Goal: Information Seeking & Learning: Check status

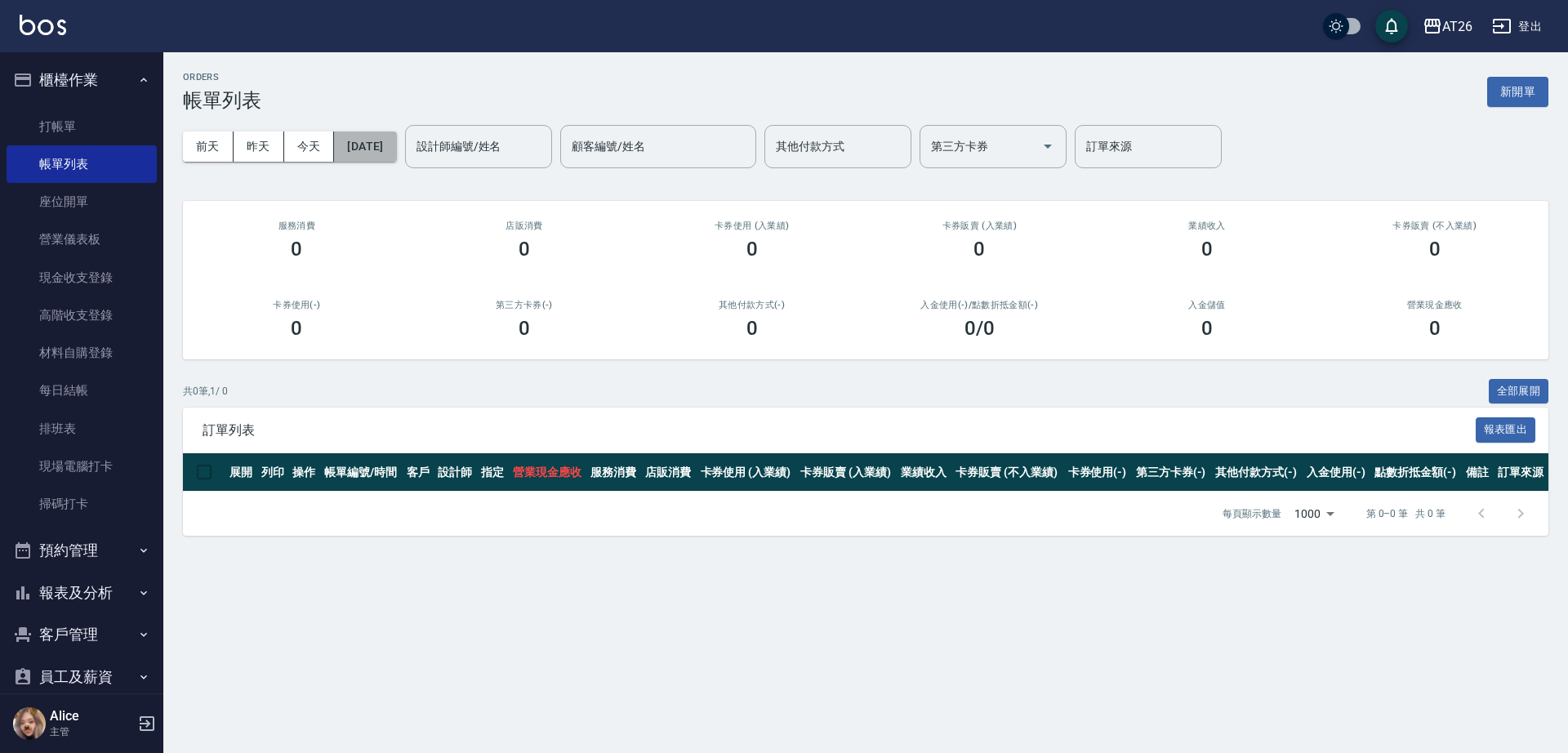
click at [357, 150] on button "[DATE]" at bounding box center [365, 147] width 62 height 31
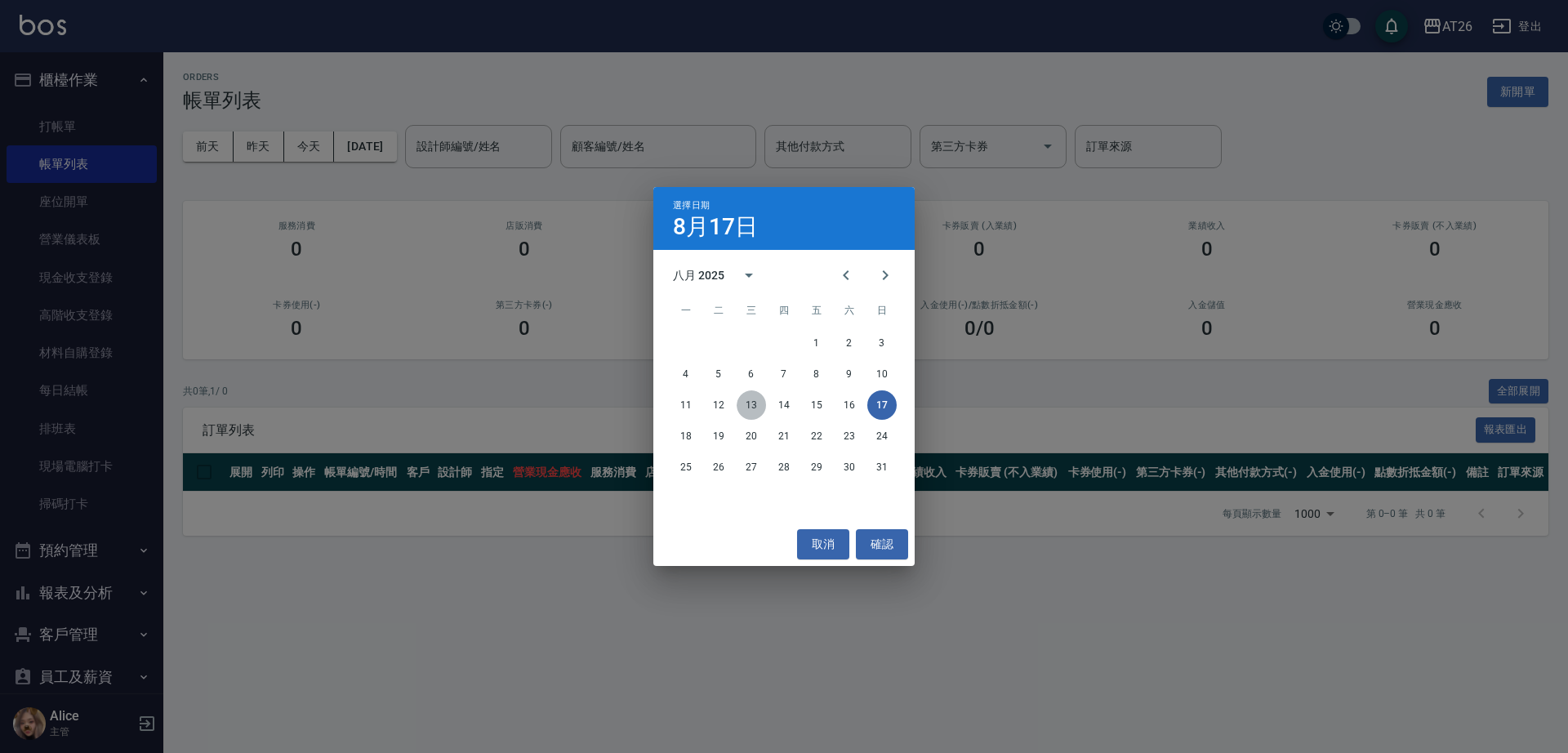
click at [751, 399] on button "13" at bounding box center [751, 405] width 30 height 30
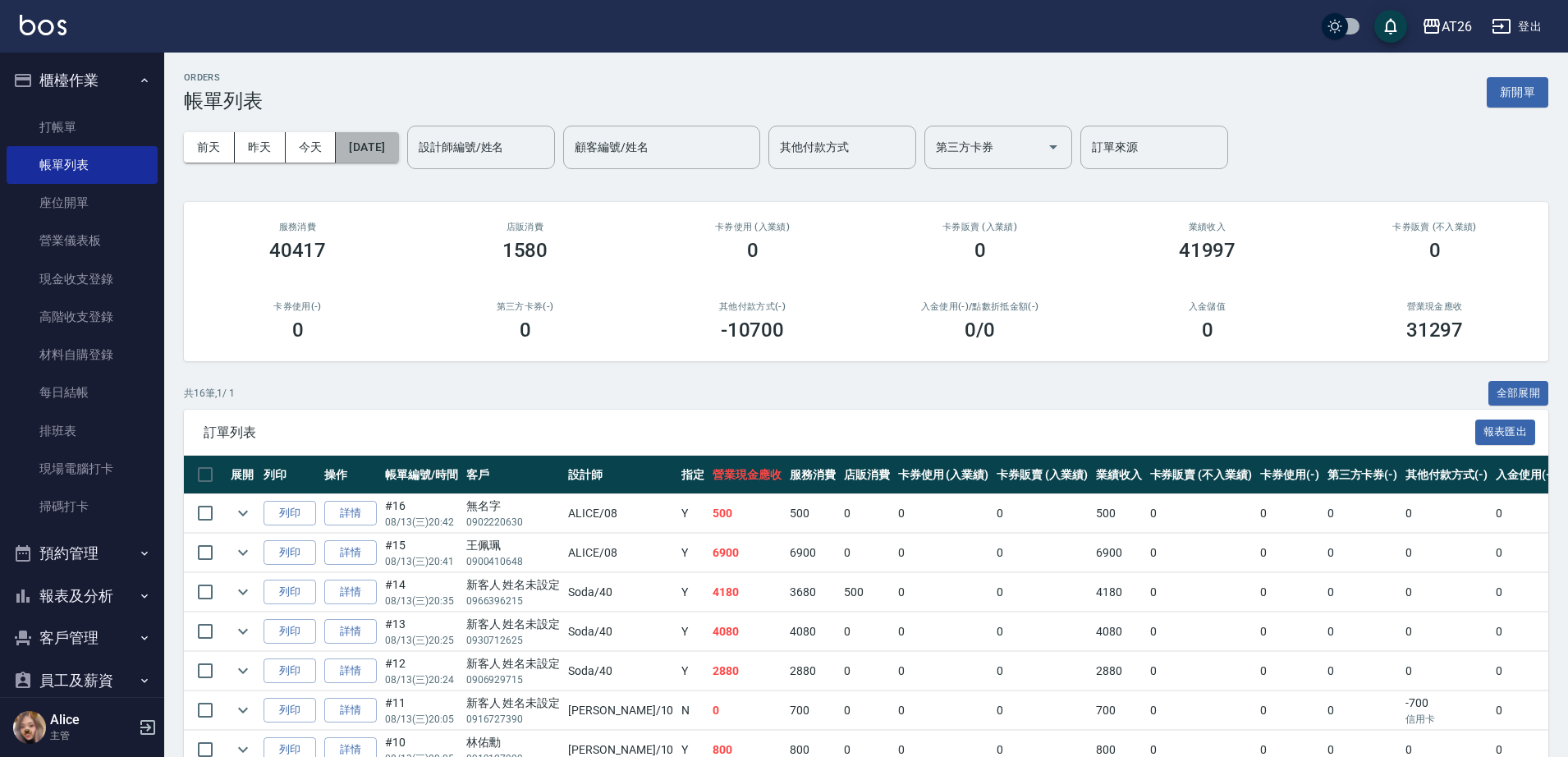
click at [361, 148] on button "[DATE]" at bounding box center [366, 148] width 62 height 31
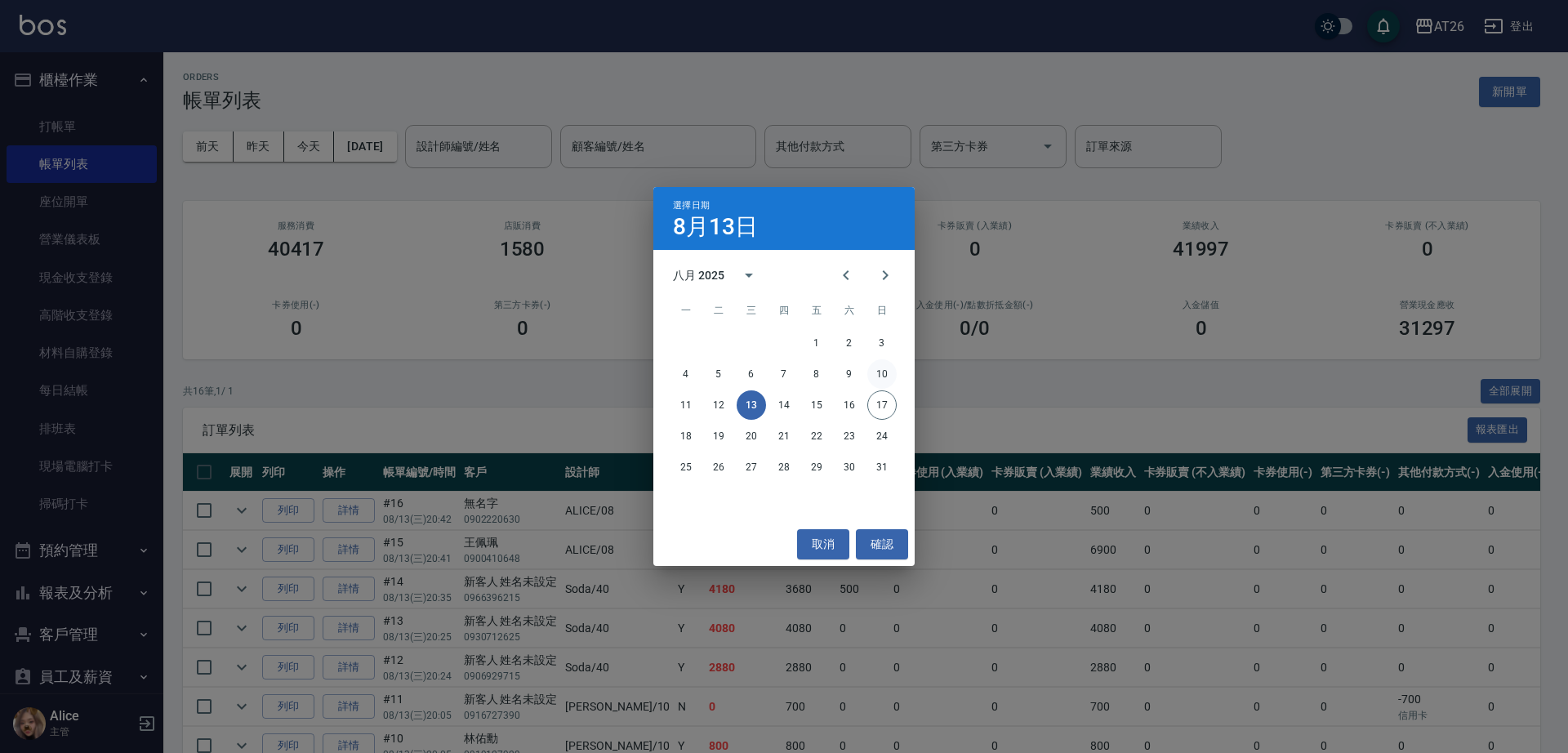
click at [873, 373] on button "10" at bounding box center [882, 374] width 30 height 30
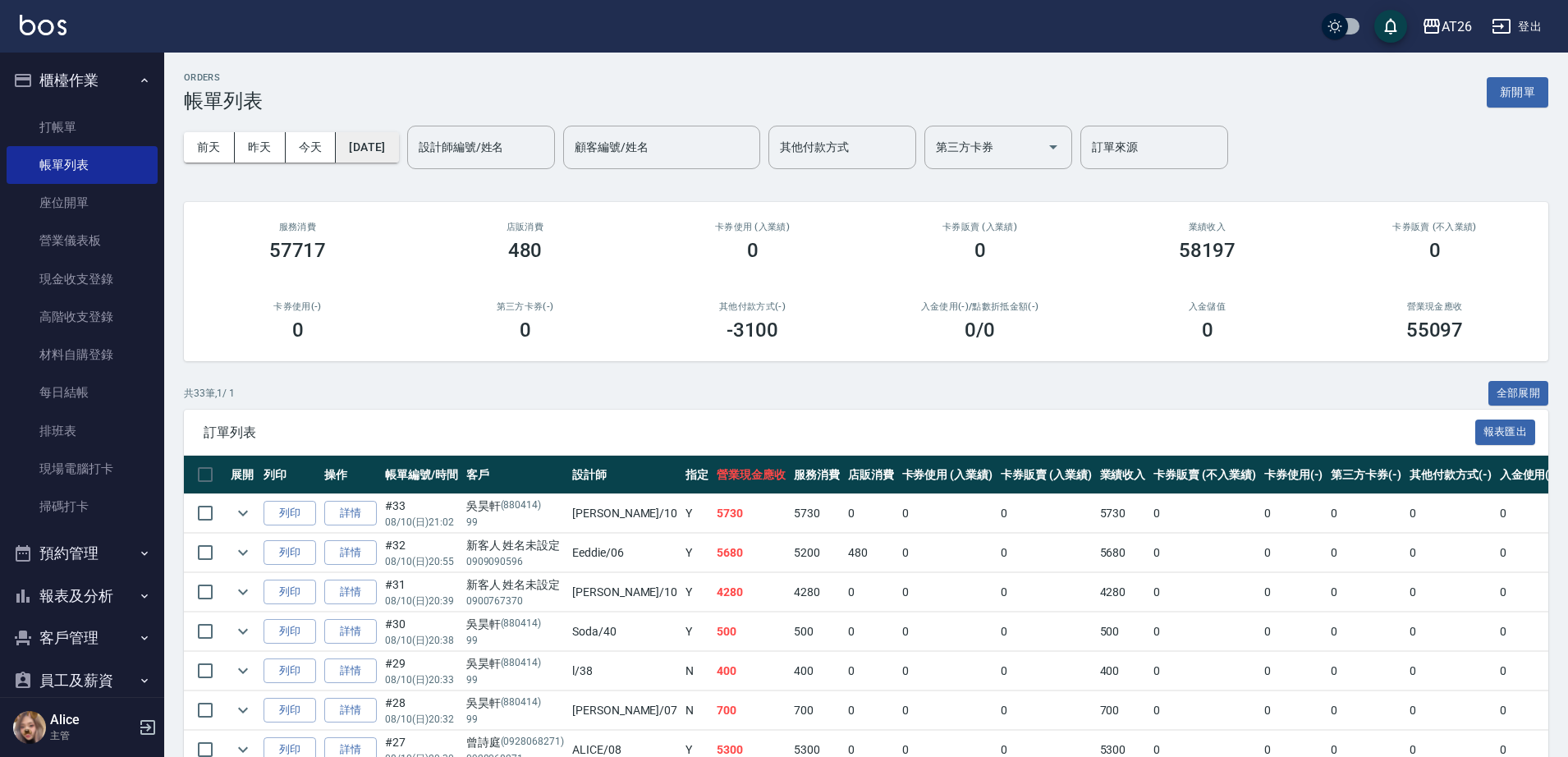
click at [398, 154] on button "[DATE]" at bounding box center [366, 148] width 62 height 31
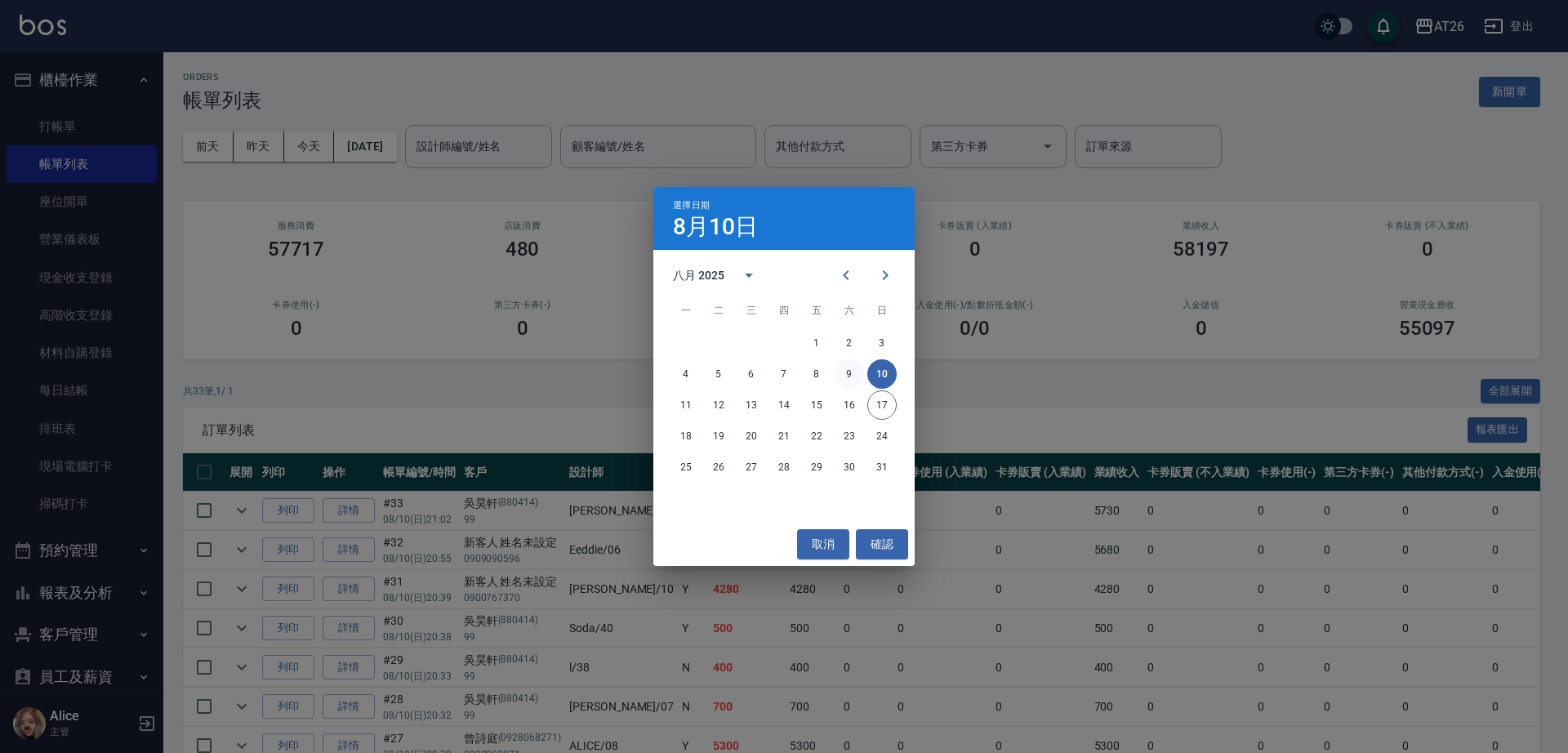
click at [847, 366] on button "9" at bounding box center [849, 374] width 30 height 30
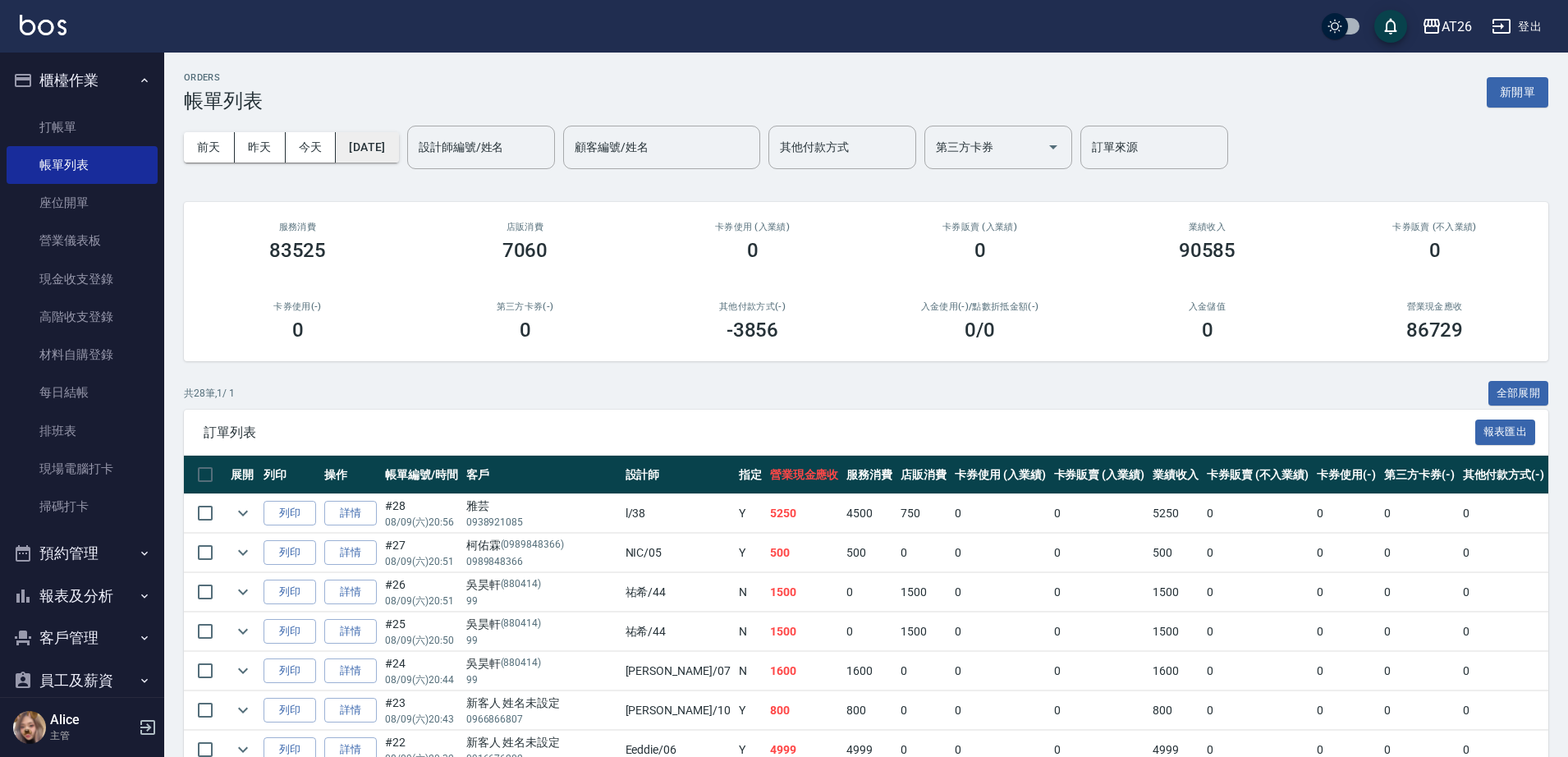
click at [365, 141] on button "[DATE]" at bounding box center [366, 148] width 62 height 31
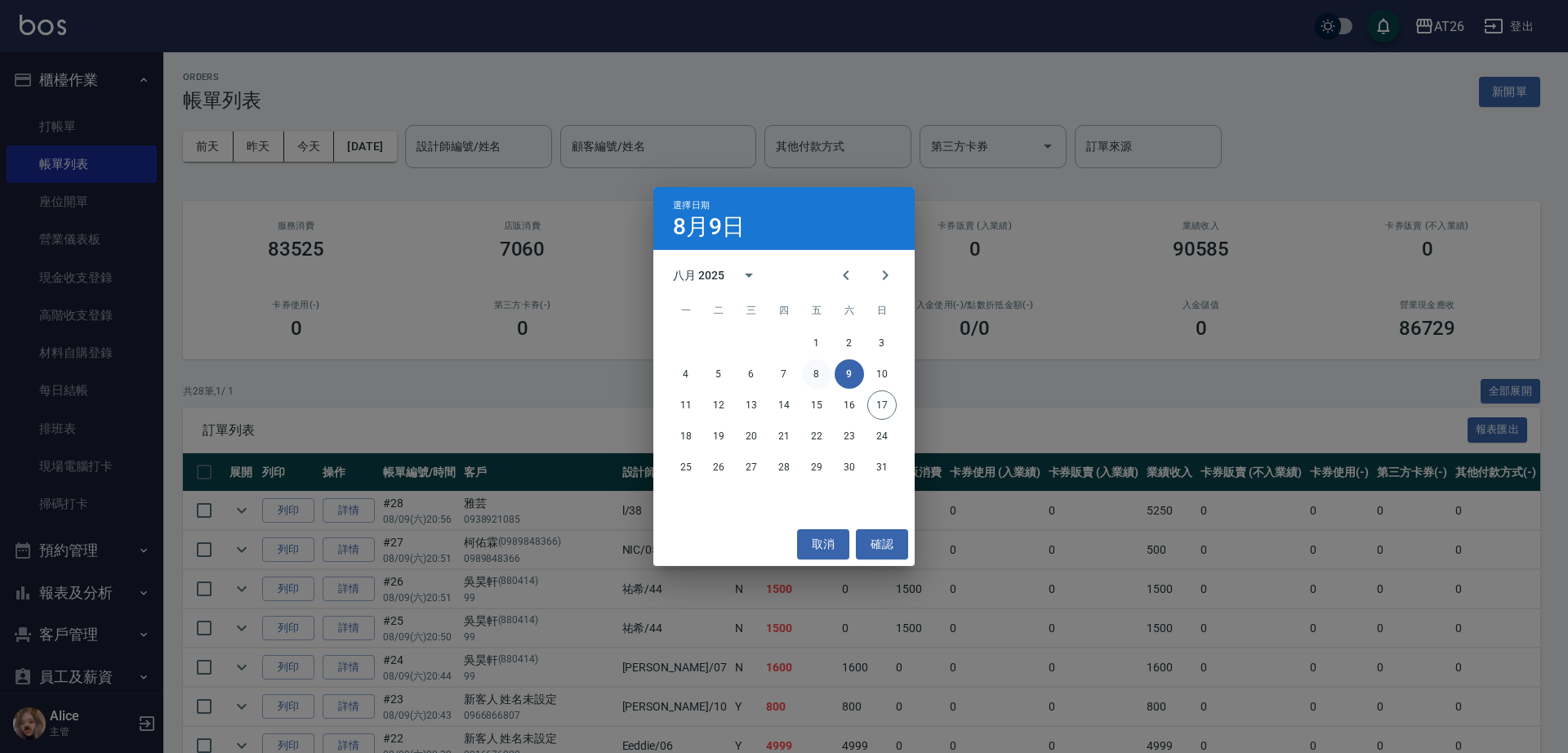
click at [824, 377] on button "8" at bounding box center [817, 374] width 30 height 30
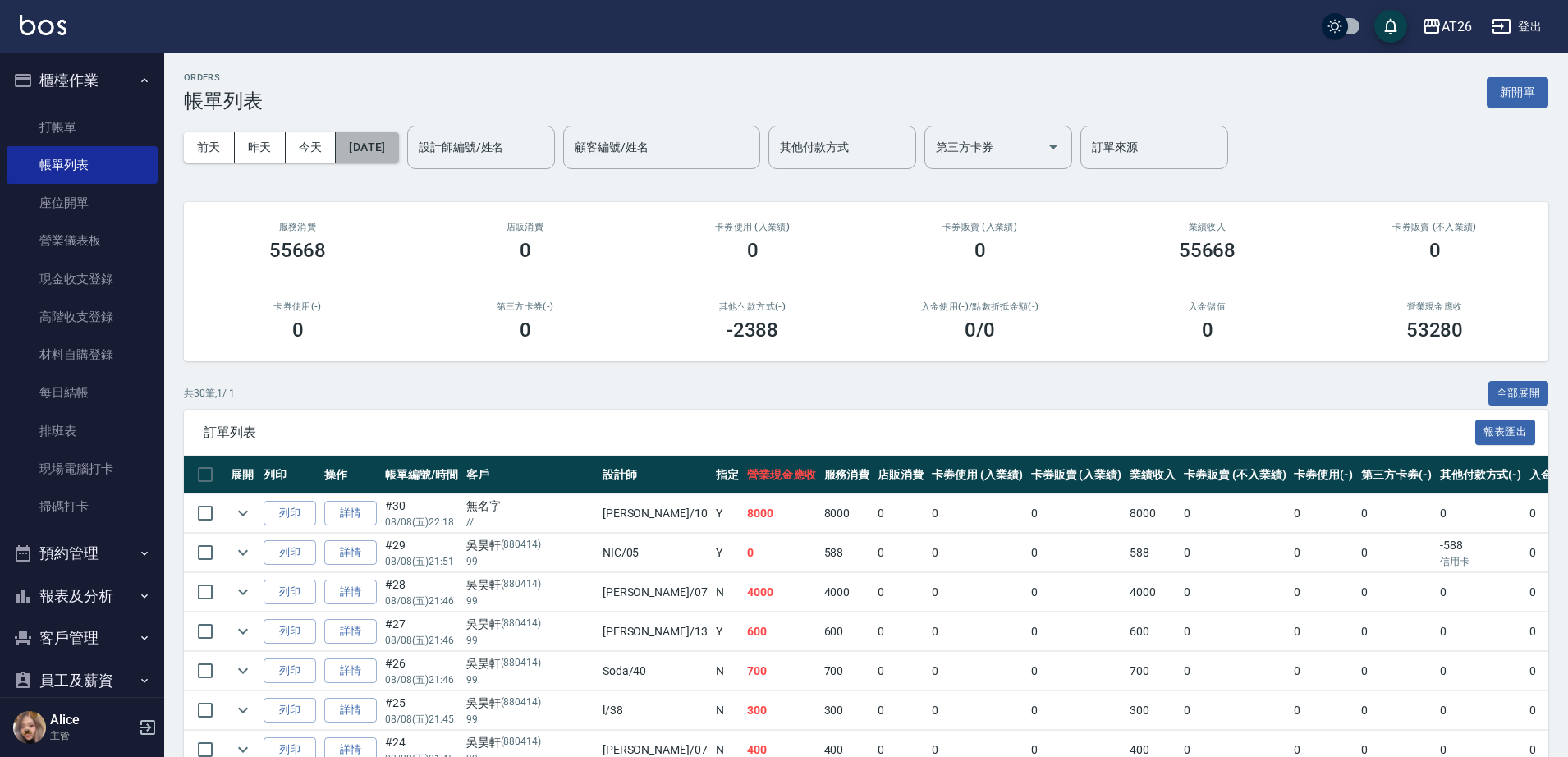
click at [389, 154] on button "[DATE]" at bounding box center [366, 148] width 62 height 31
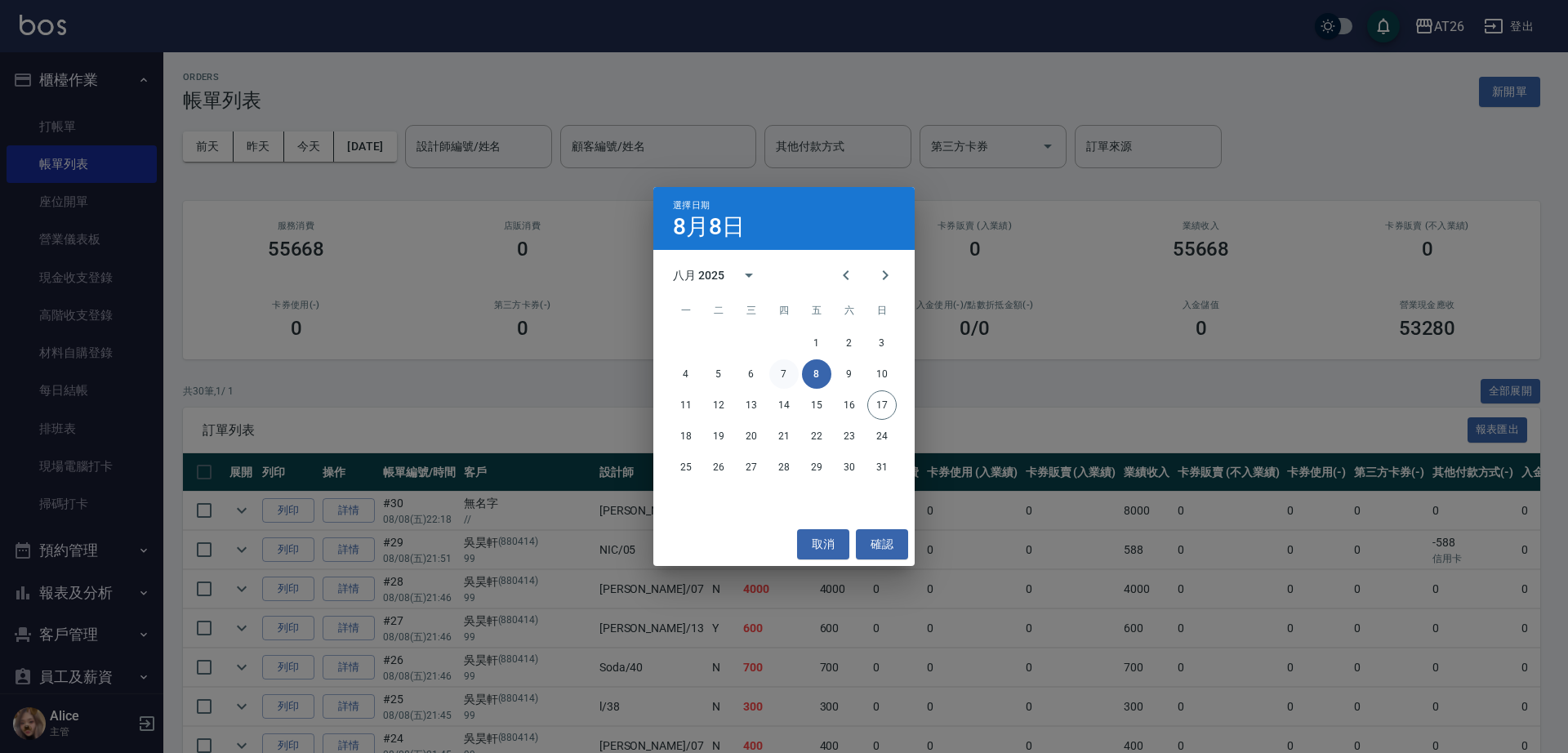
click at [784, 375] on button "7" at bounding box center [784, 374] width 30 height 30
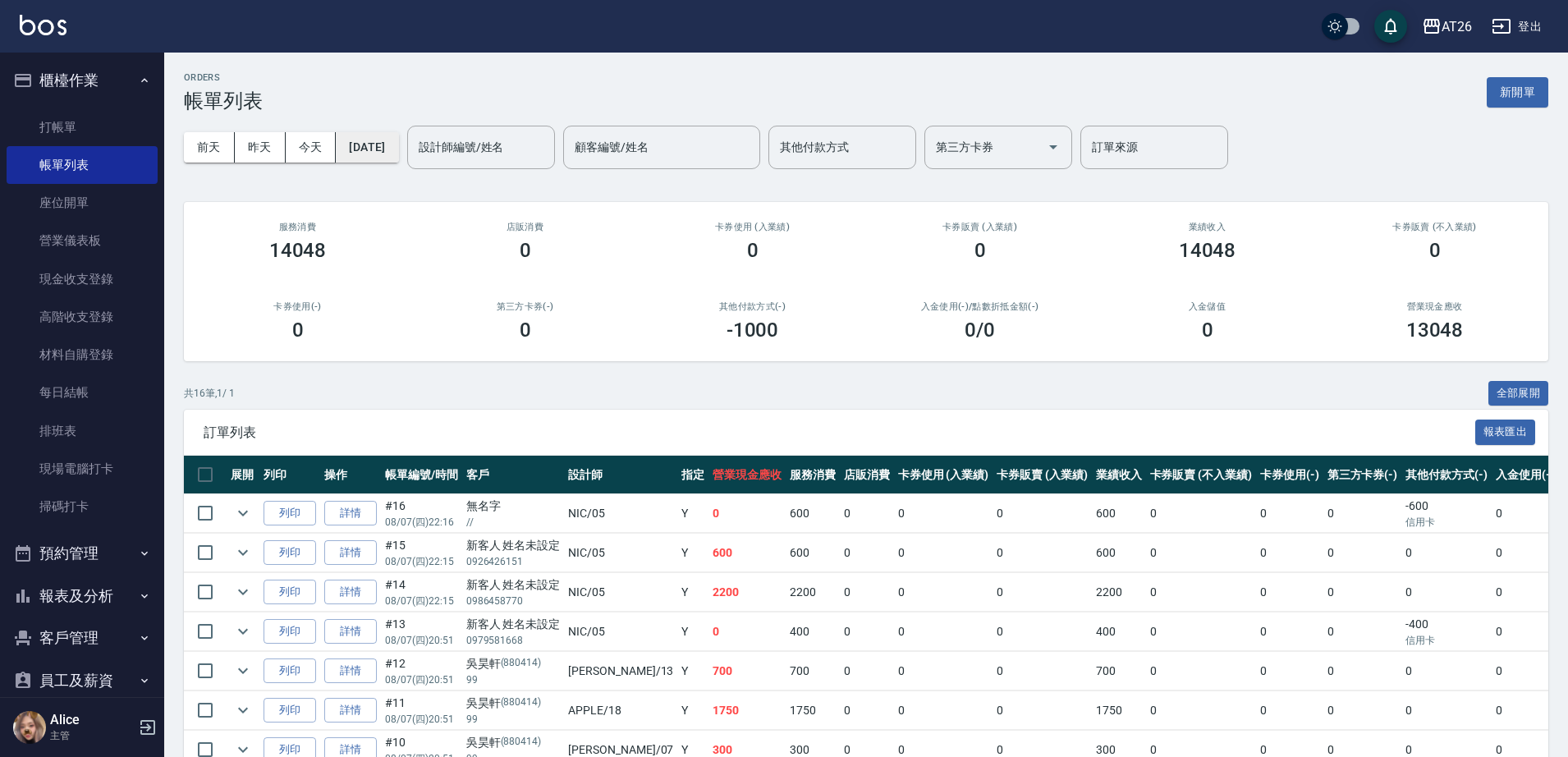
click at [392, 145] on button "[DATE]" at bounding box center [366, 148] width 62 height 31
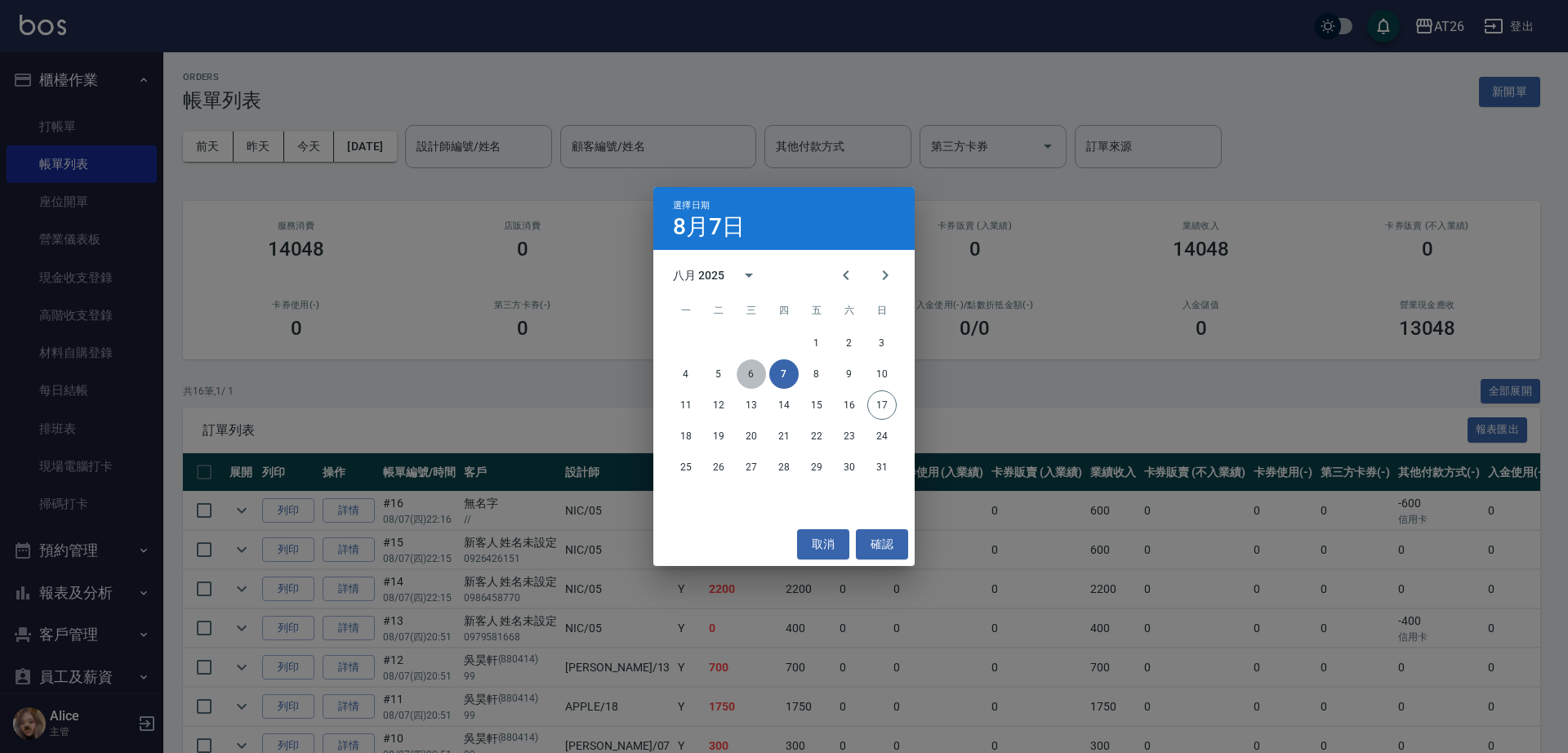
click at [760, 371] on button "6" at bounding box center [751, 374] width 30 height 30
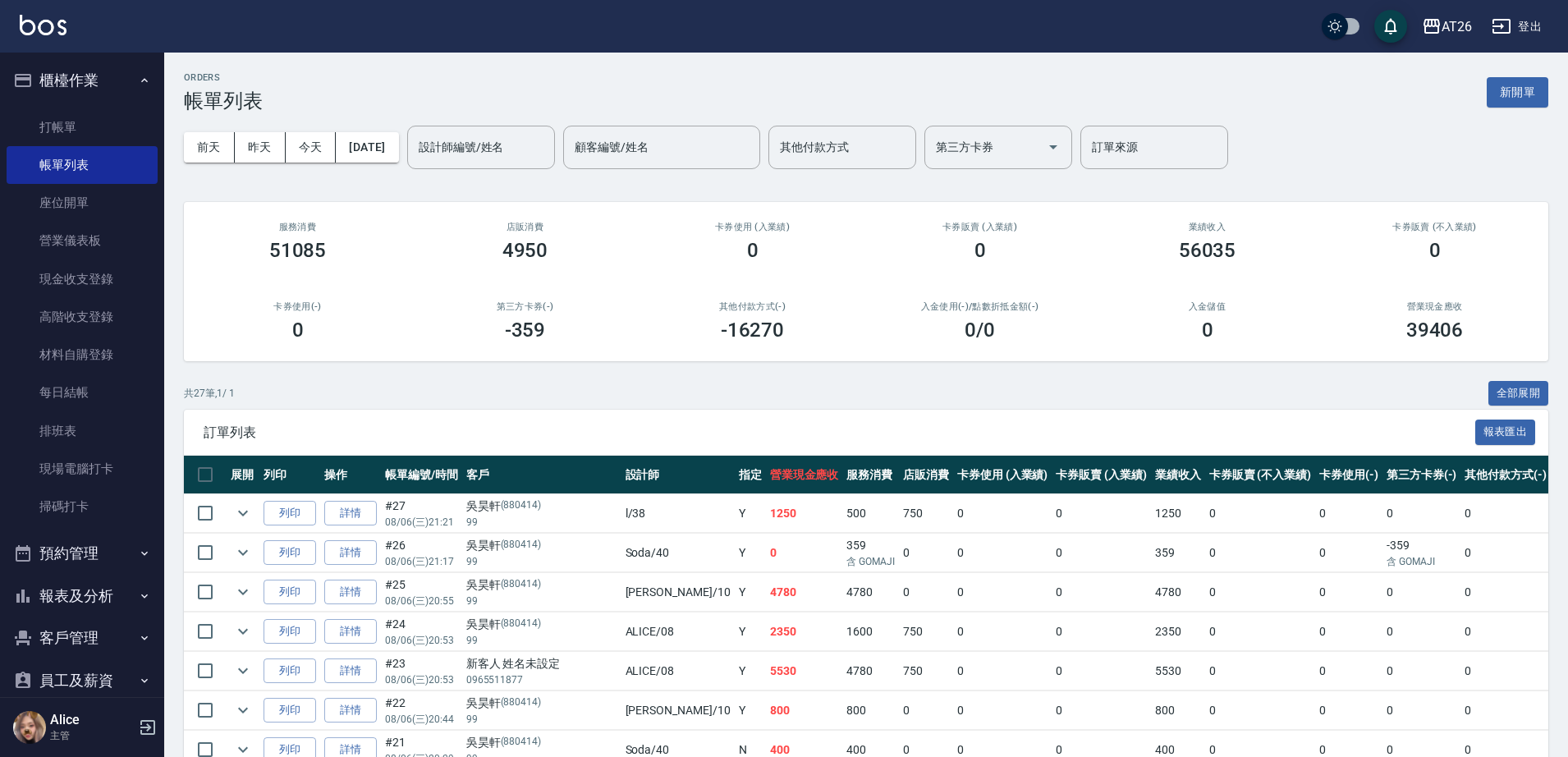
click at [408, 162] on div "前天 昨天 今天 [DATE] 設計師編號/姓名 設計師編號/姓名 顧客編號/姓名 顧客編號/姓名 其他付款方式 其他付款方式 第三方卡券 第三方卡券 訂單來…" at bounding box center [866, 147] width 1365 height 70
click at [398, 149] on button "[DATE]" at bounding box center [366, 148] width 62 height 31
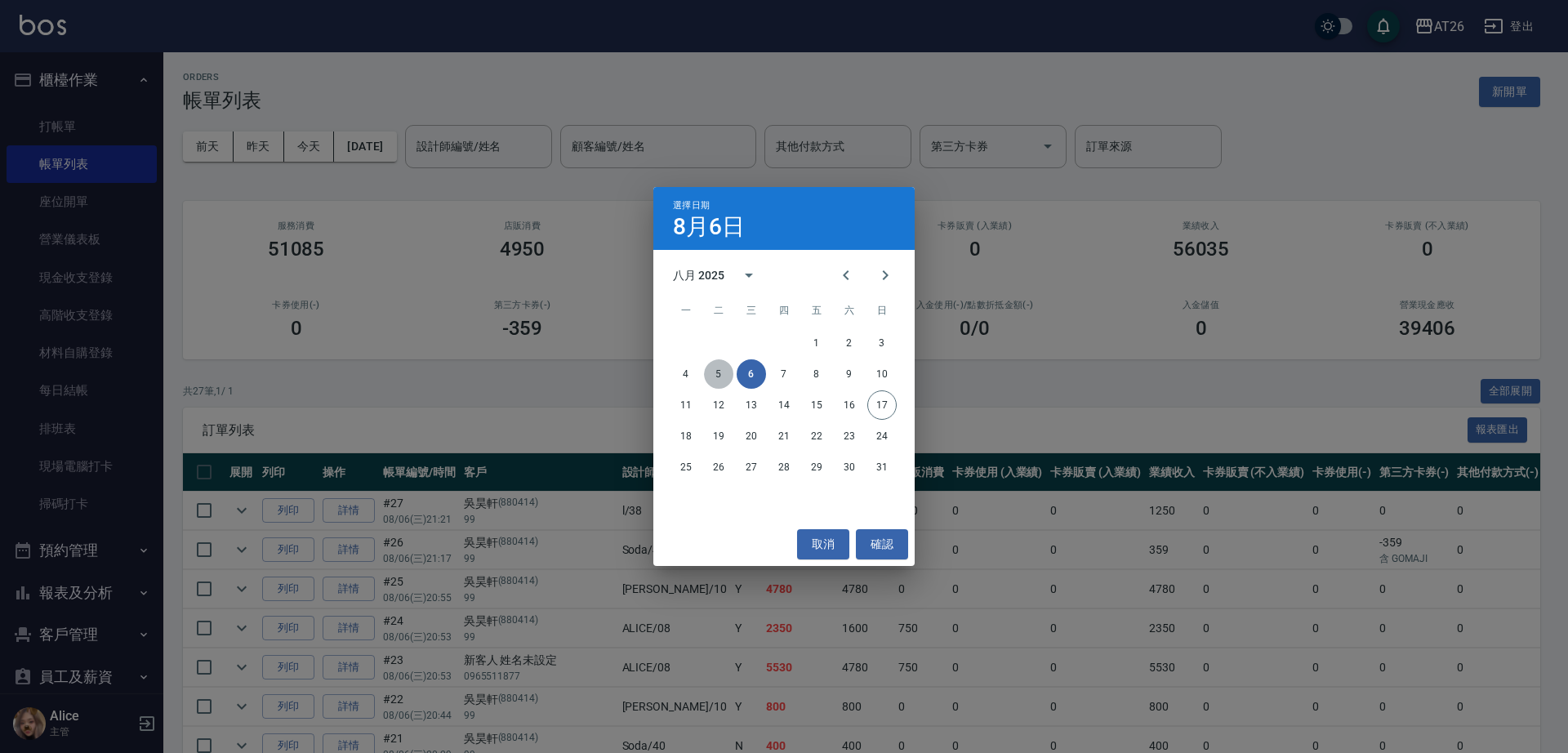
click at [723, 371] on button "5" at bounding box center [719, 374] width 30 height 30
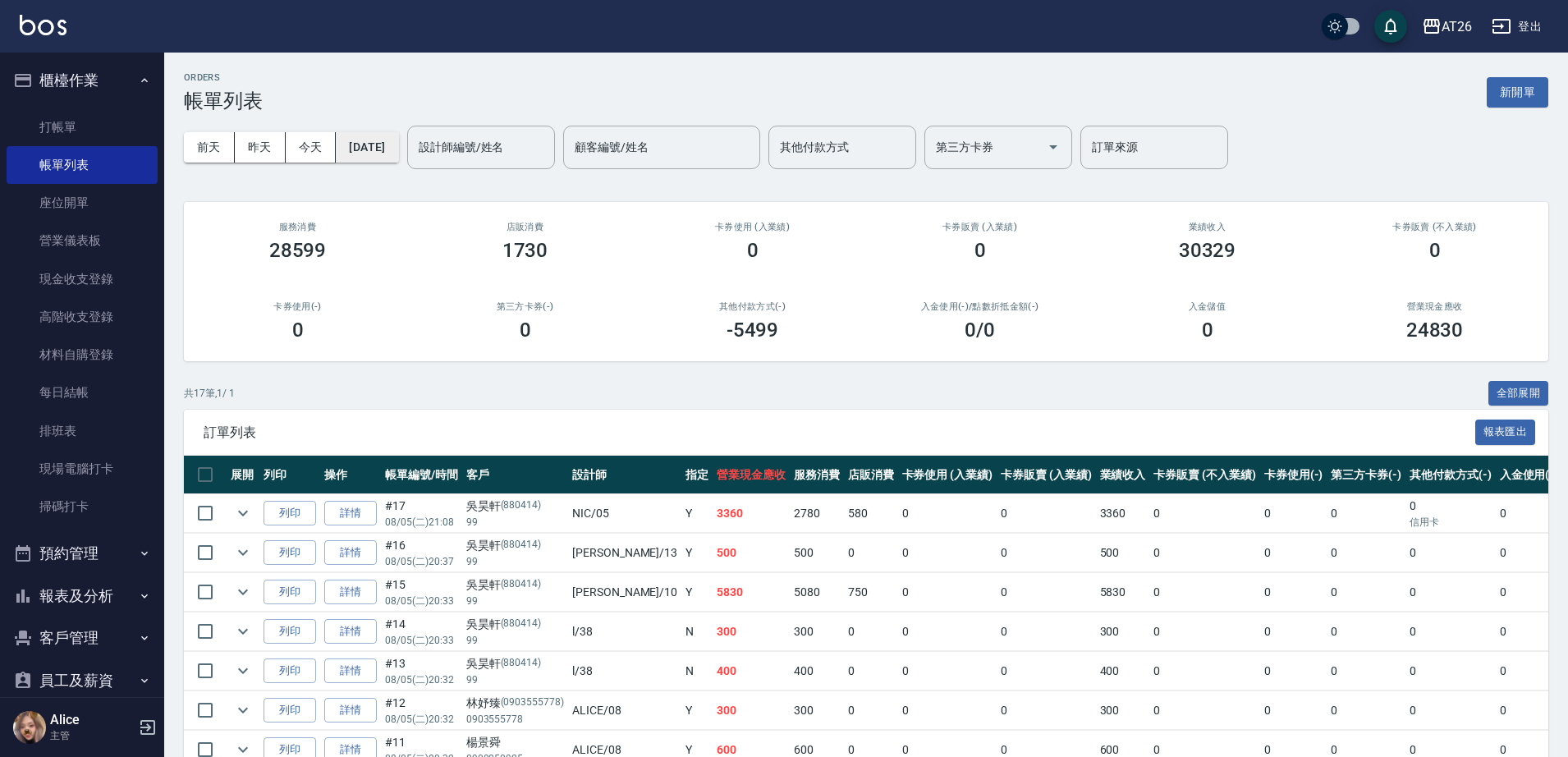
click at [389, 149] on button "[DATE]" at bounding box center [366, 148] width 62 height 31
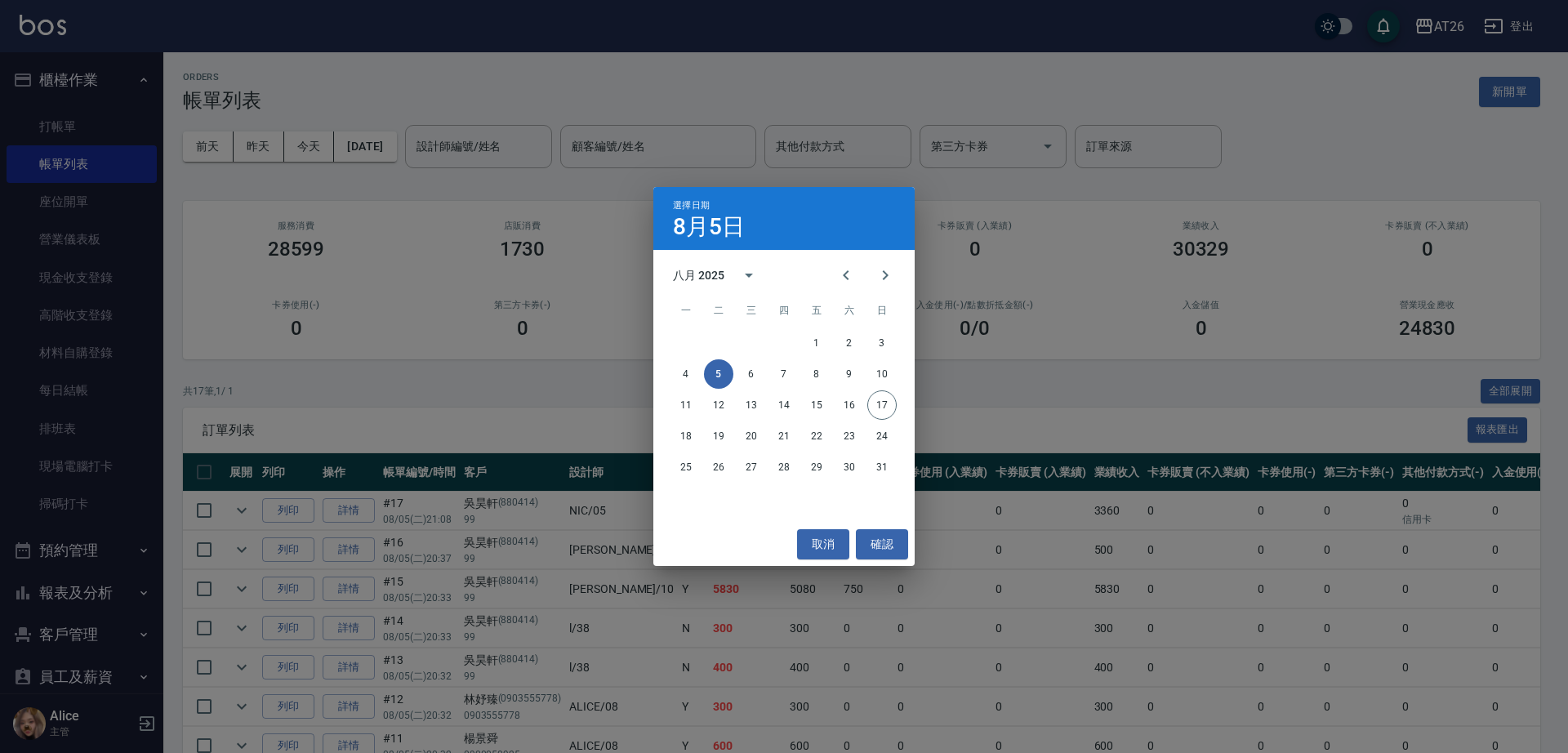
click at [696, 386] on div "4 5 6 7 8 9 10" at bounding box center [784, 374] width 261 height 30
click at [695, 372] on button "4" at bounding box center [686, 374] width 30 height 30
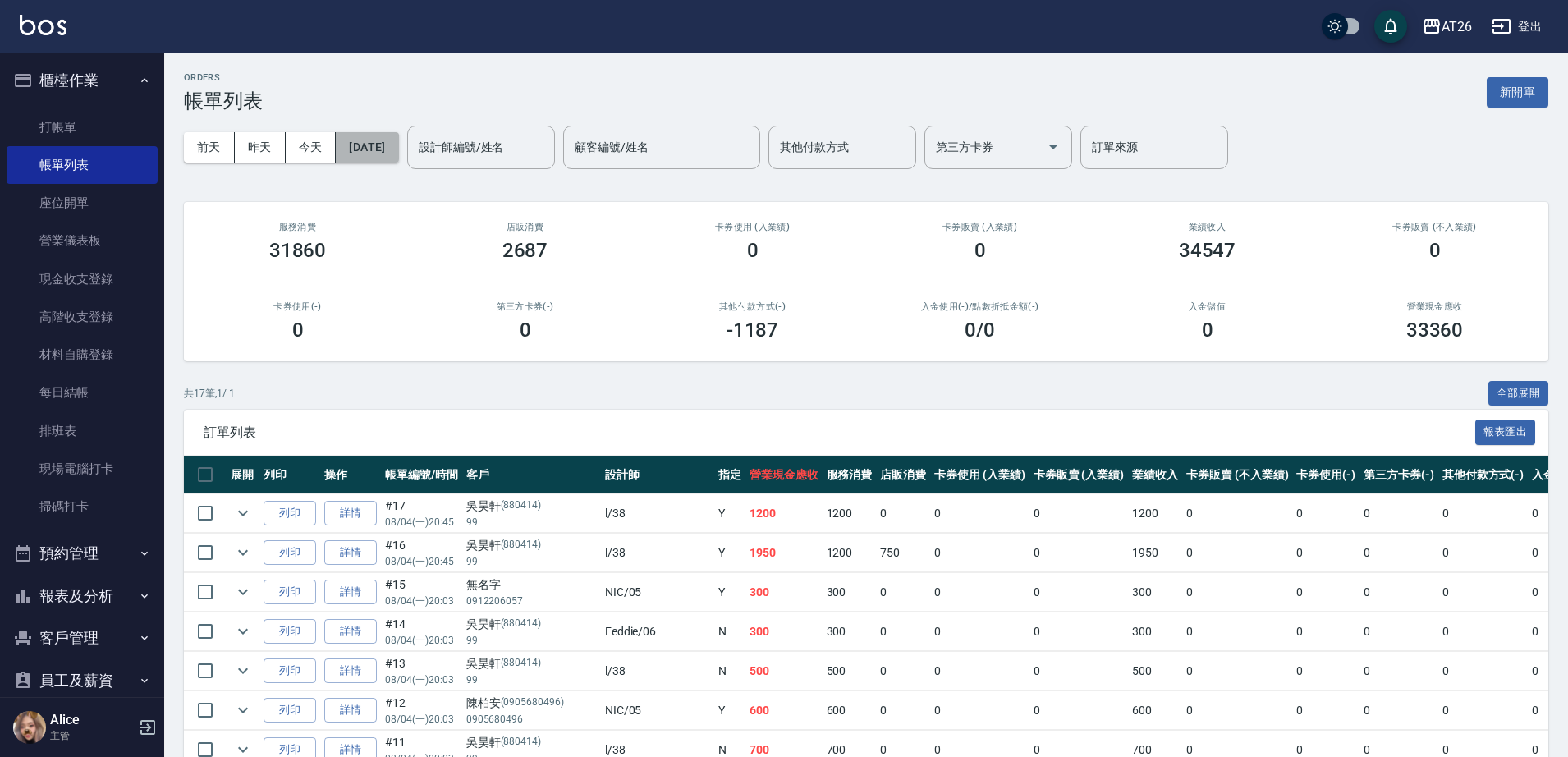
click at [395, 151] on button "[DATE]" at bounding box center [366, 148] width 62 height 31
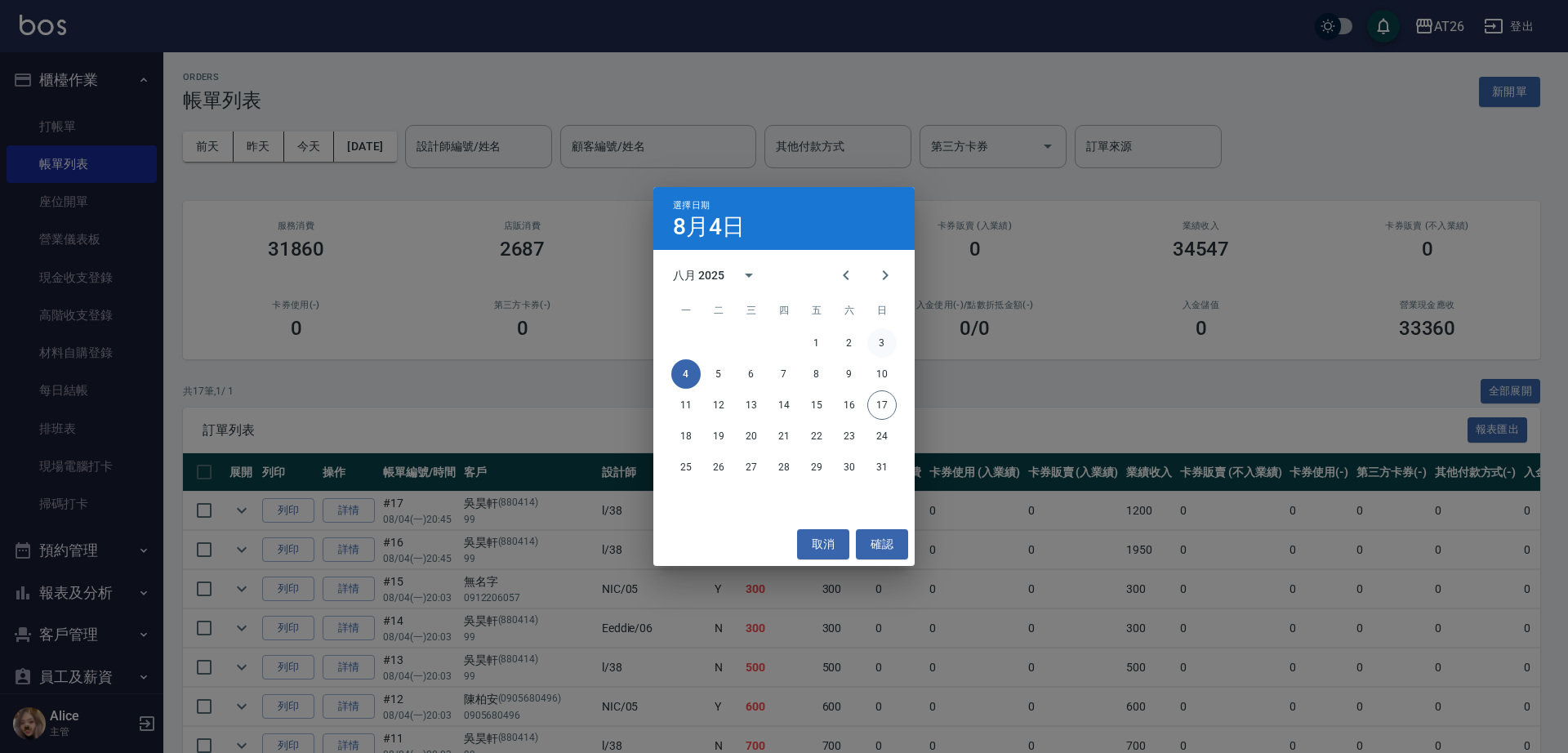
click at [884, 349] on button "3" at bounding box center [882, 343] width 30 height 30
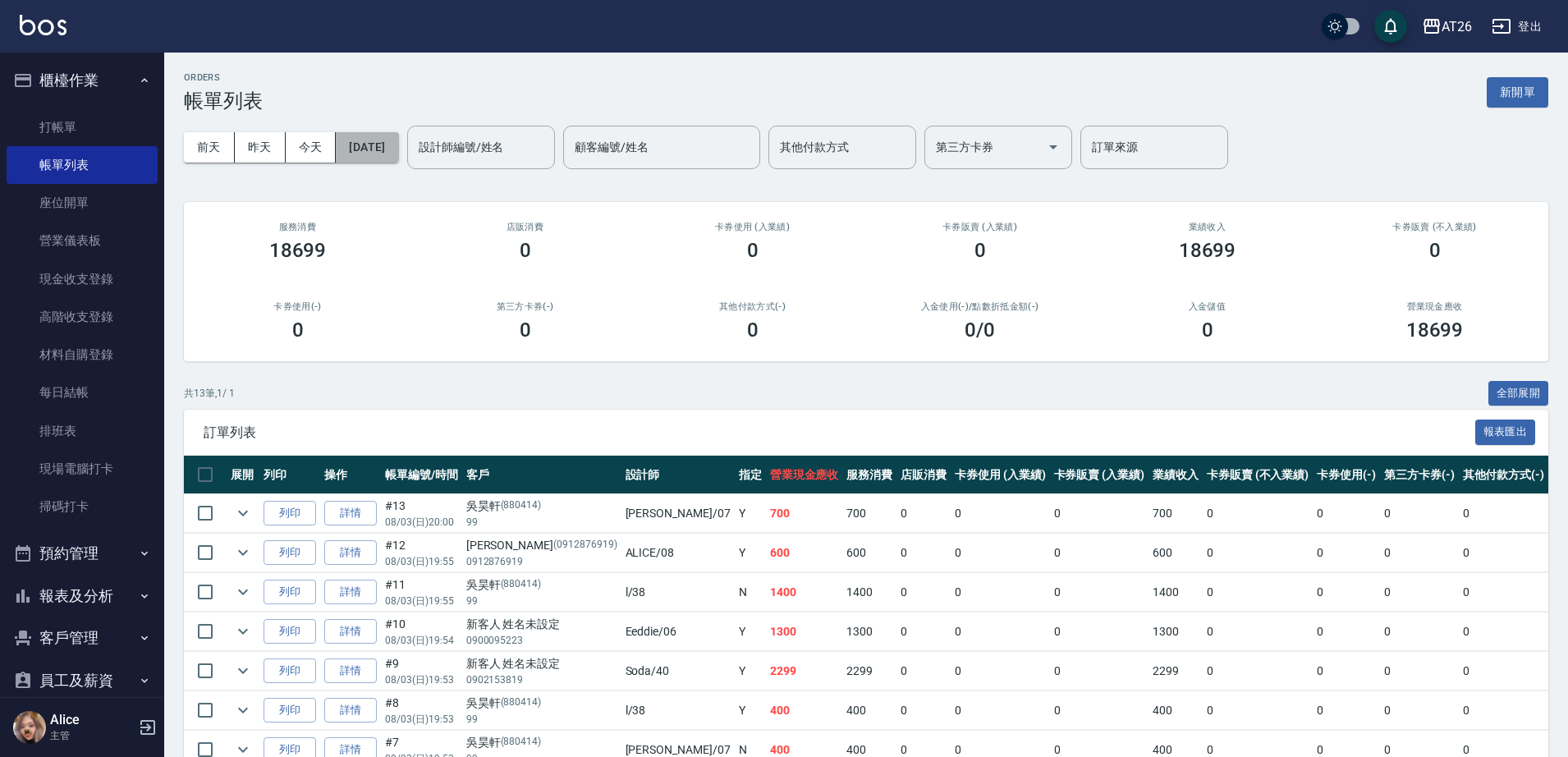
click at [396, 146] on button "[DATE]" at bounding box center [366, 148] width 62 height 31
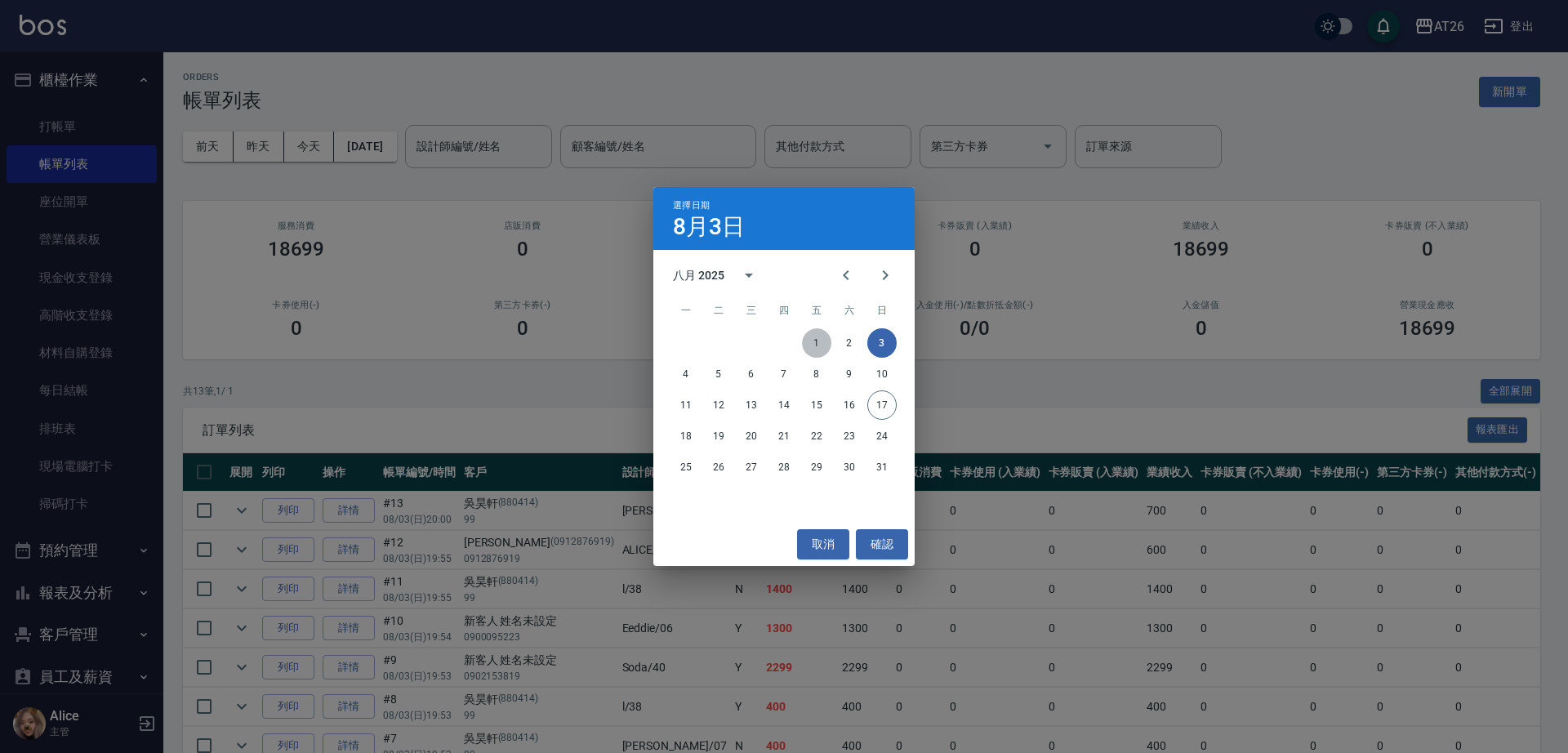
click at [809, 338] on button "1" at bounding box center [817, 343] width 30 height 30
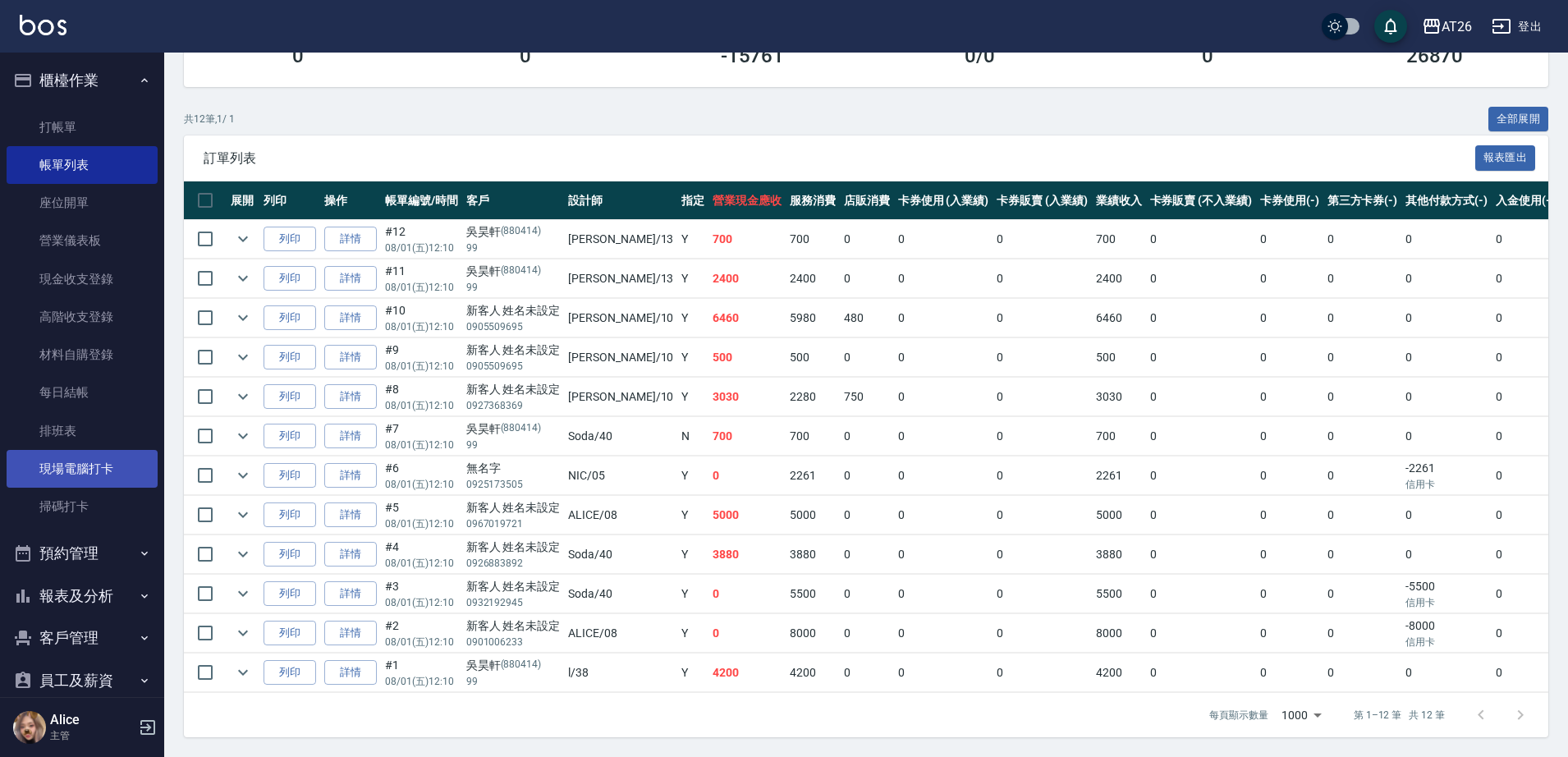
scroll to position [151, 0]
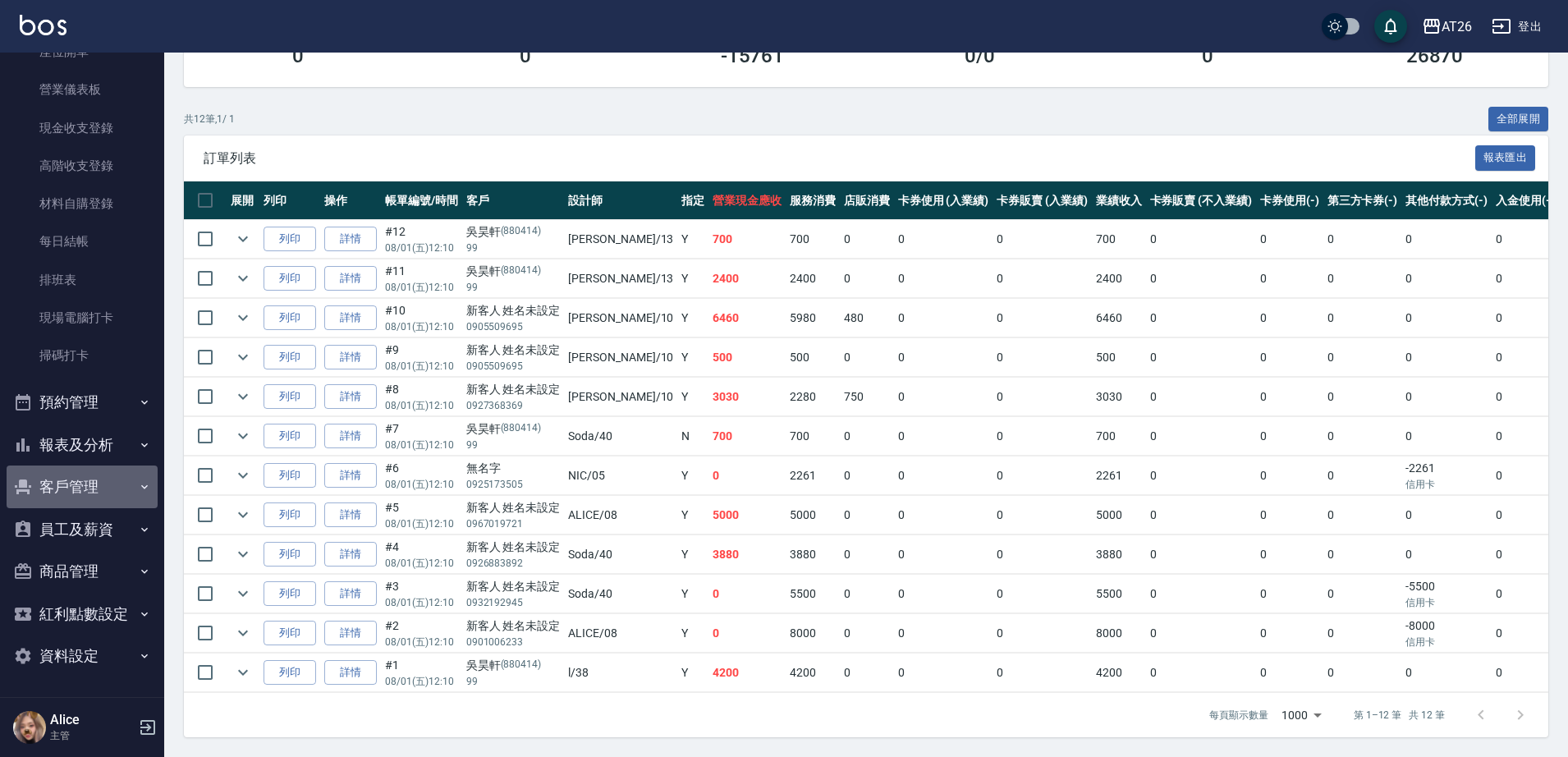
click at [93, 491] on button "客戶管理" at bounding box center [82, 486] width 151 height 43
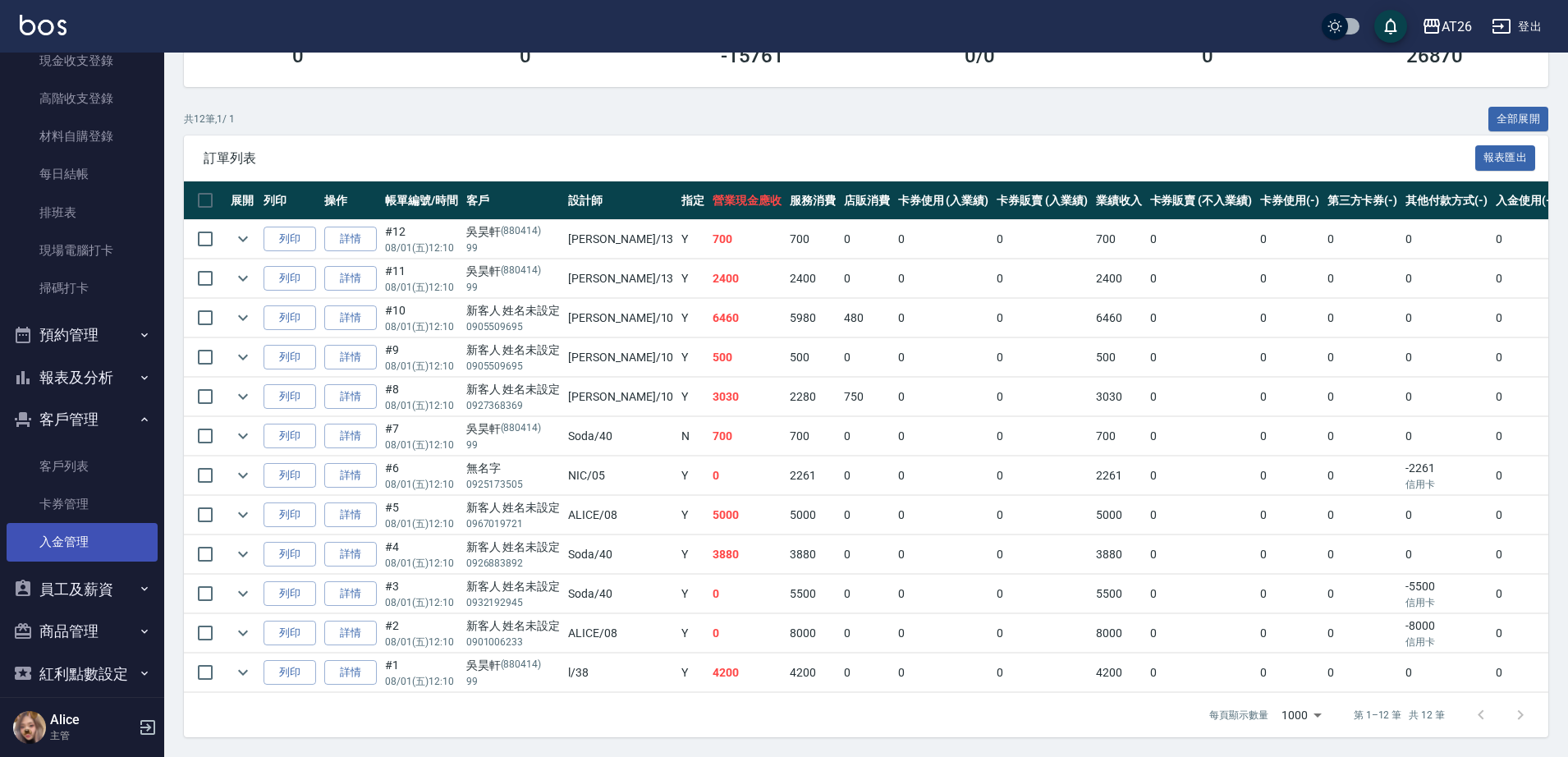
scroll to position [253, 0]
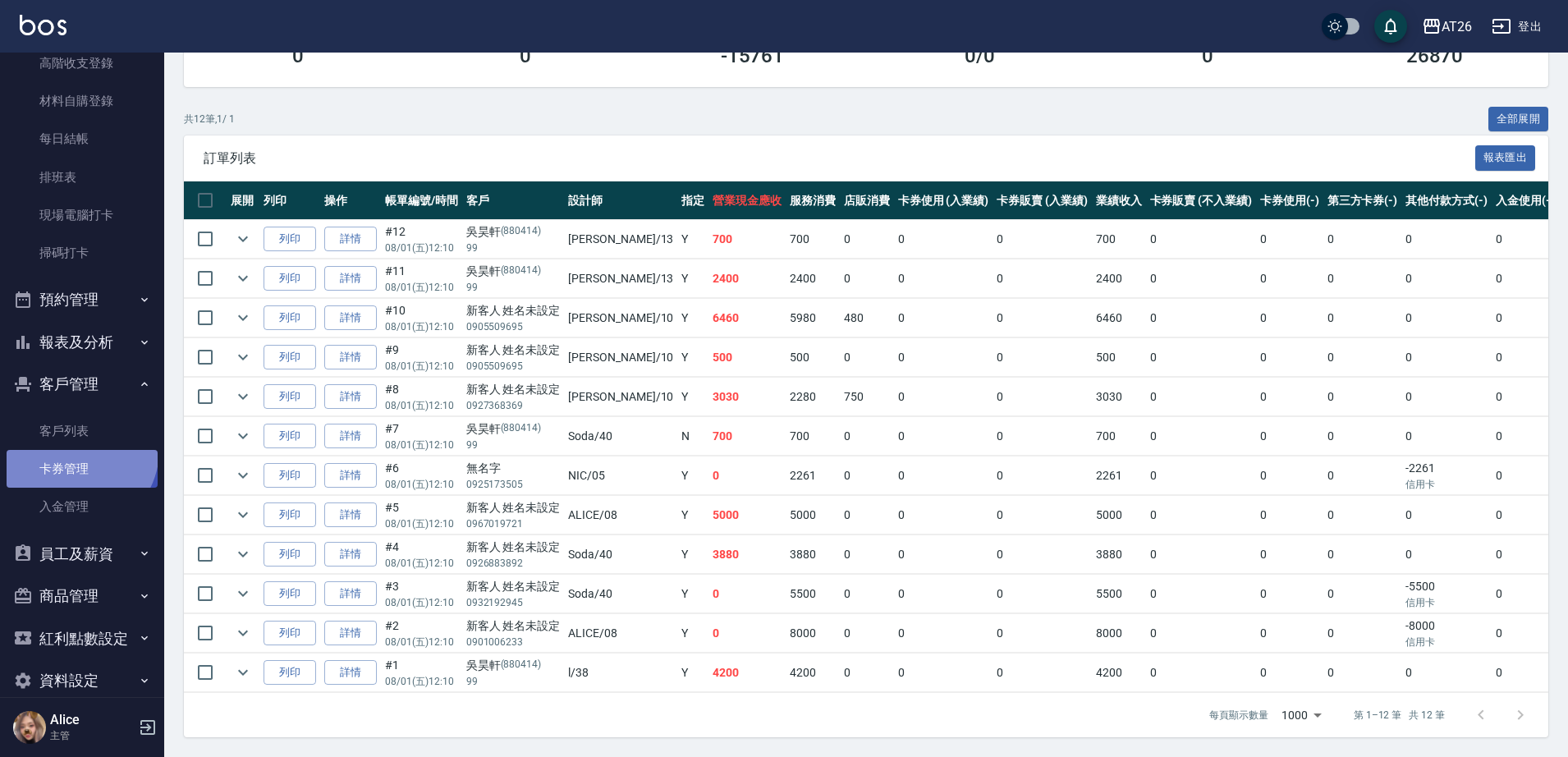
click at [74, 450] on link "卡券管理" at bounding box center [82, 468] width 151 height 37
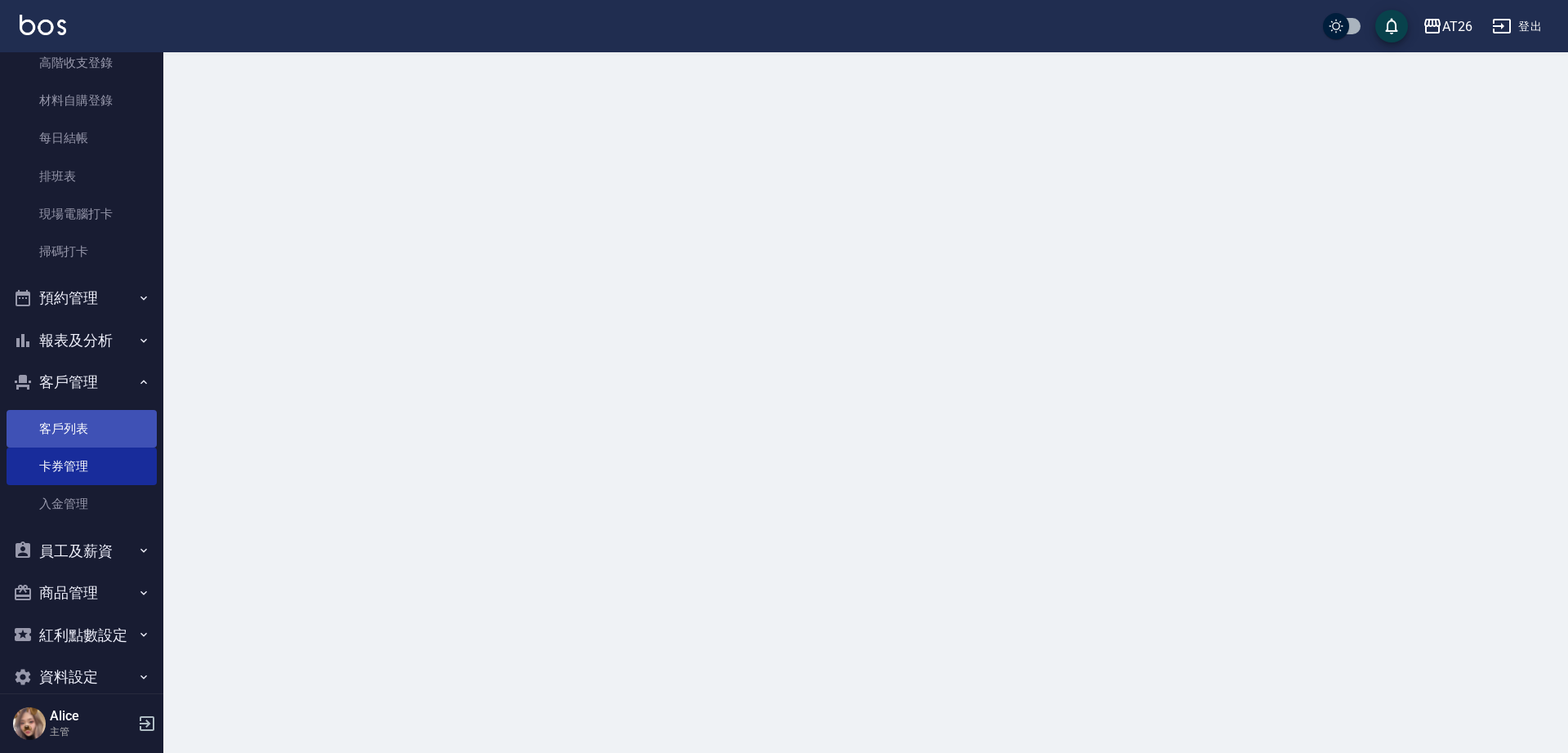
click at [77, 431] on link "客戶列表" at bounding box center [81, 429] width 150 height 37
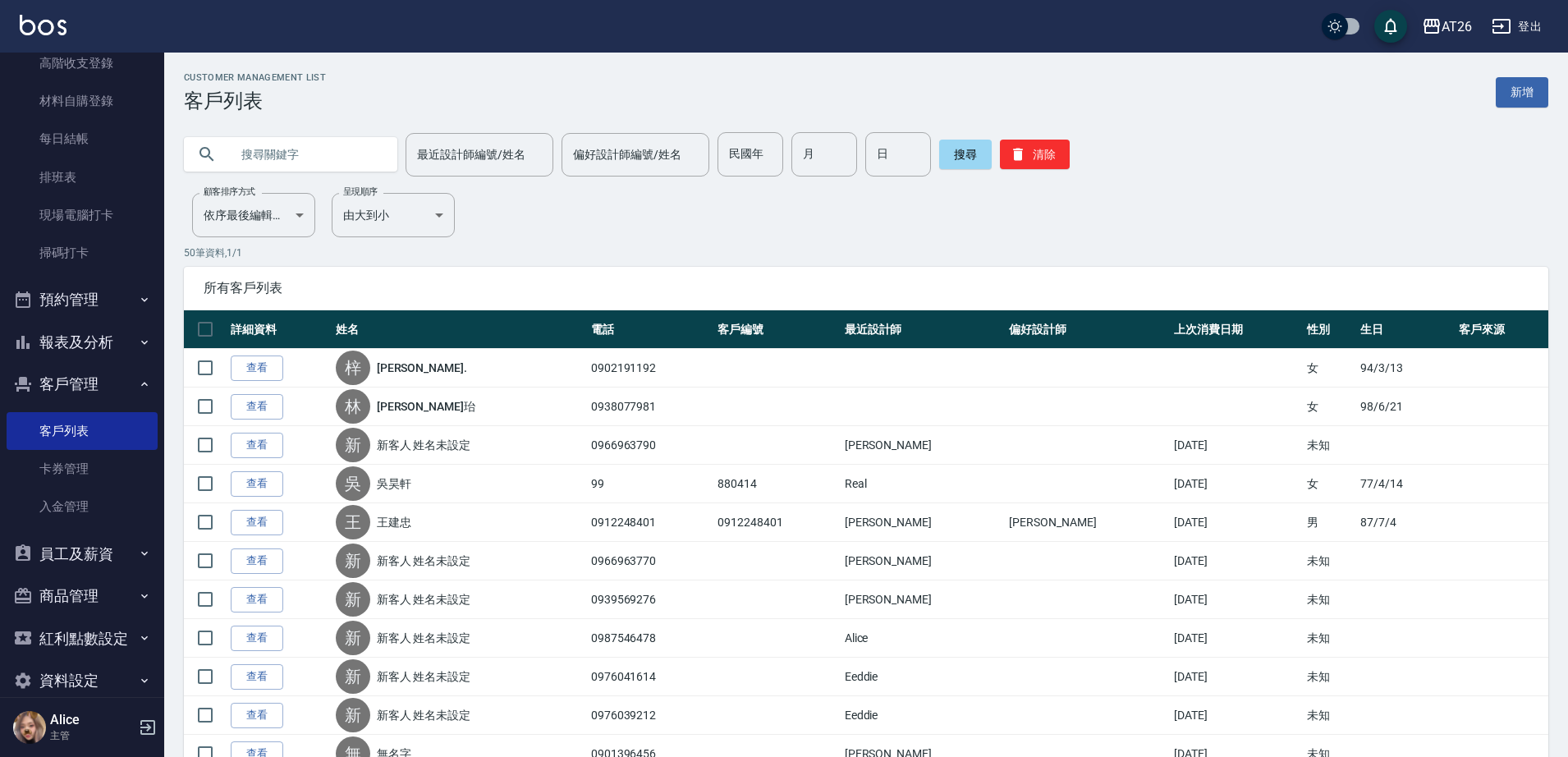
click at [291, 156] on input "text" at bounding box center [307, 154] width 154 height 44
type input "0983737579"
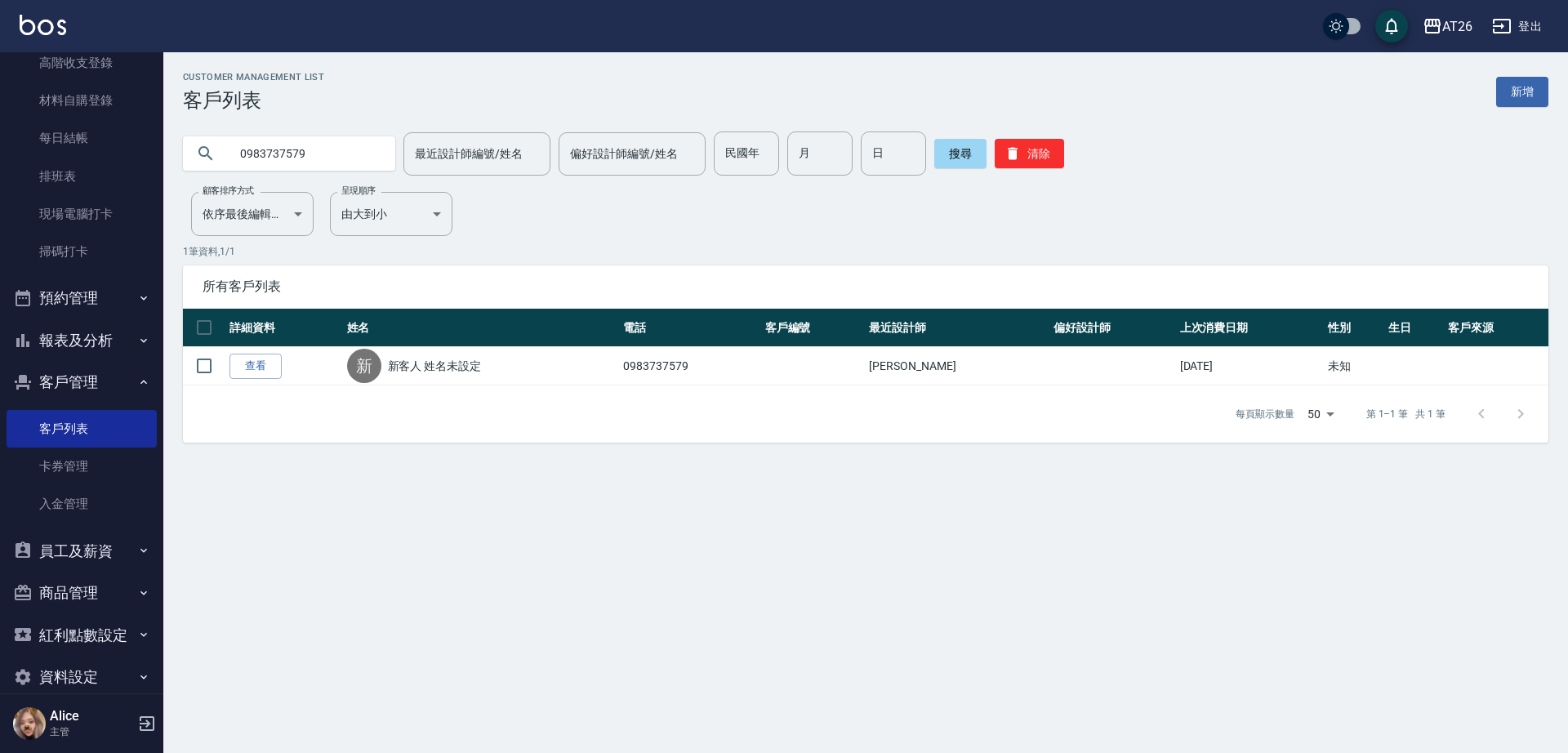
drag, startPoint x: 943, startPoint y: 100, endPoint x: 968, endPoint y: 56, distance: 50.6
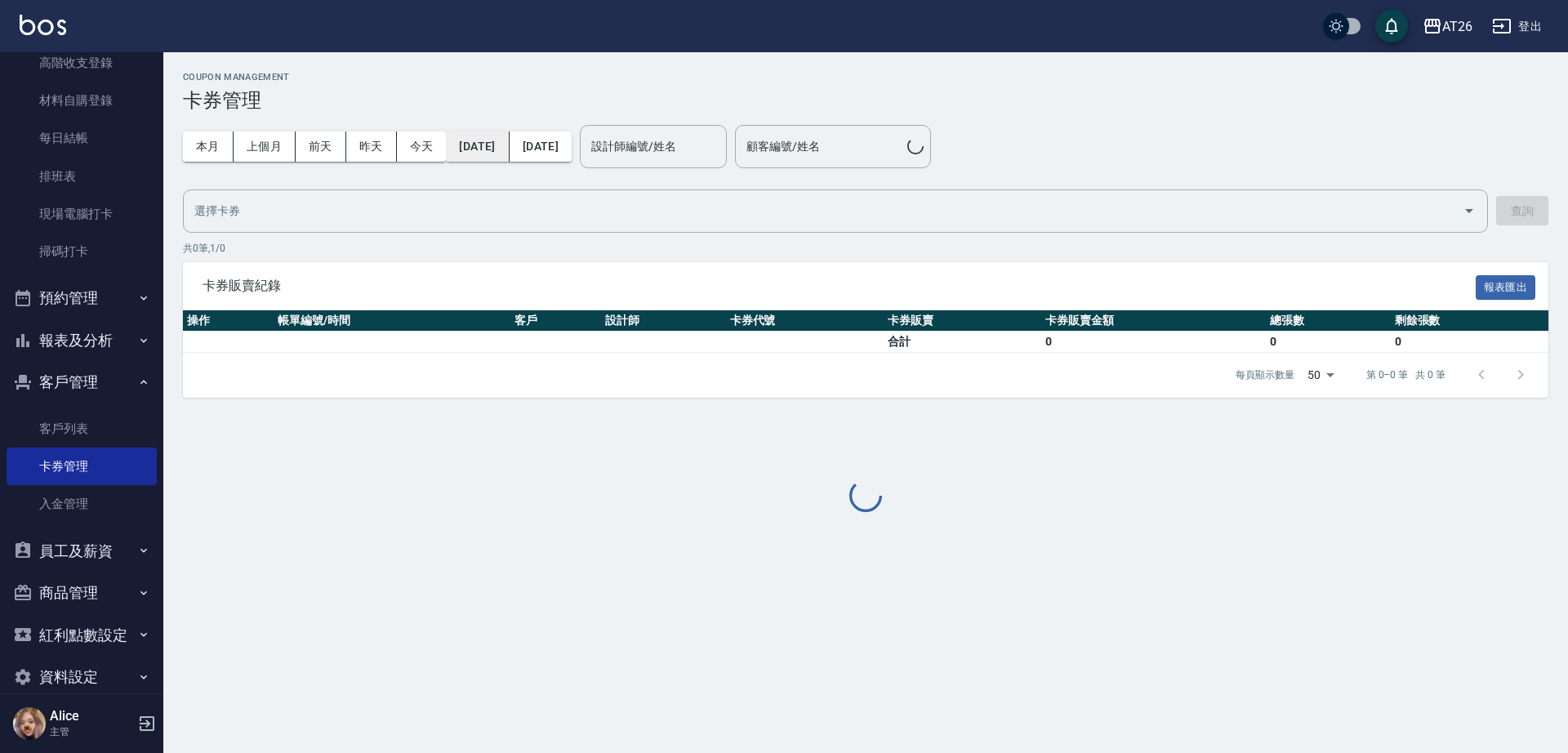
click at [508, 150] on button "[DATE]" at bounding box center [477, 147] width 63 height 31
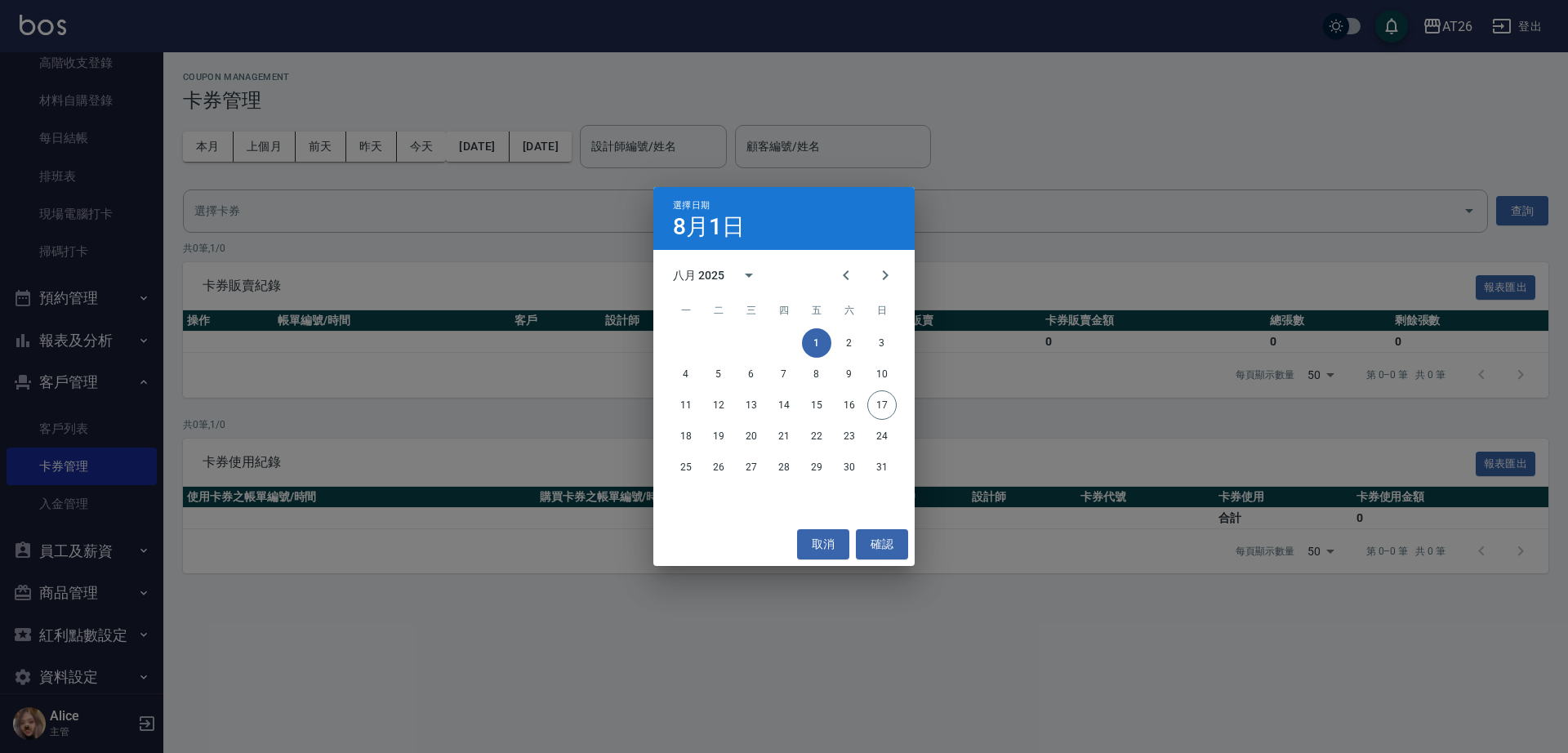
click at [96, 220] on div "選擇日期 8月1日 八月 2025 一 二 三 四 五 六 日 1 2 3 4 5 6 7 8 9 10 11 12 13 14 15 16 17 18 19…" at bounding box center [784, 376] width 1568 height 753
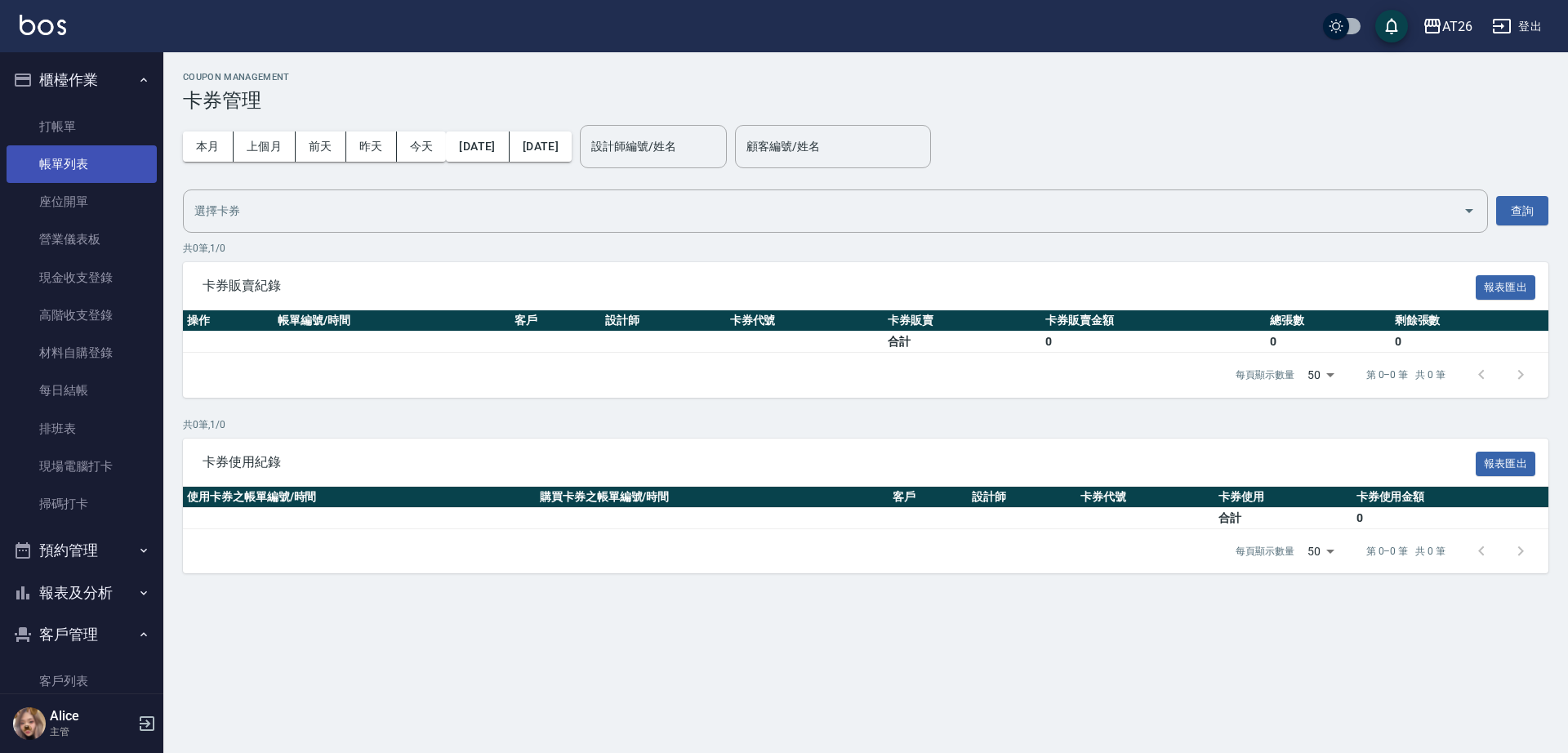
click at [73, 164] on link "帳單列表" at bounding box center [81, 163] width 150 height 37
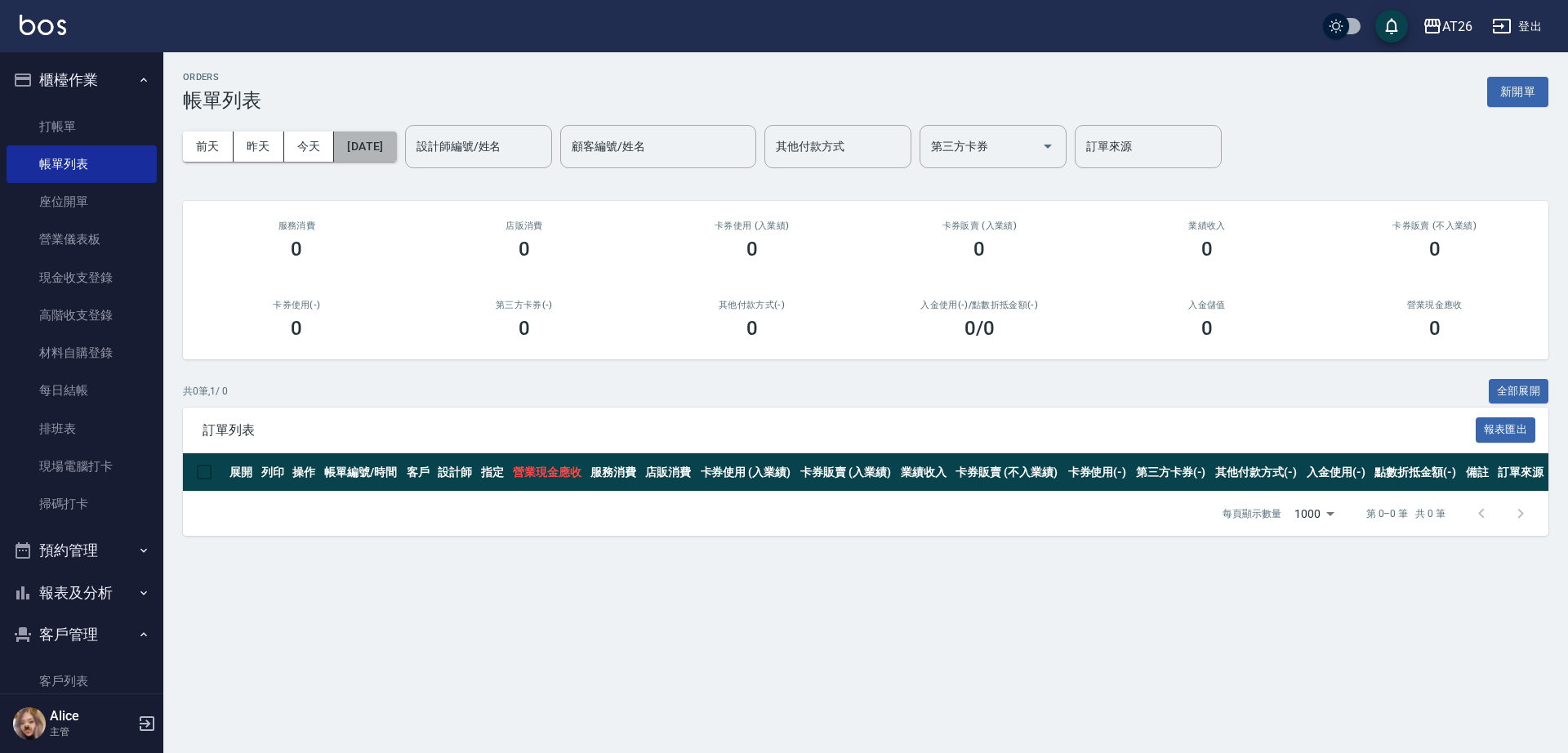
click at [374, 147] on button "[DATE]" at bounding box center [365, 147] width 62 height 31
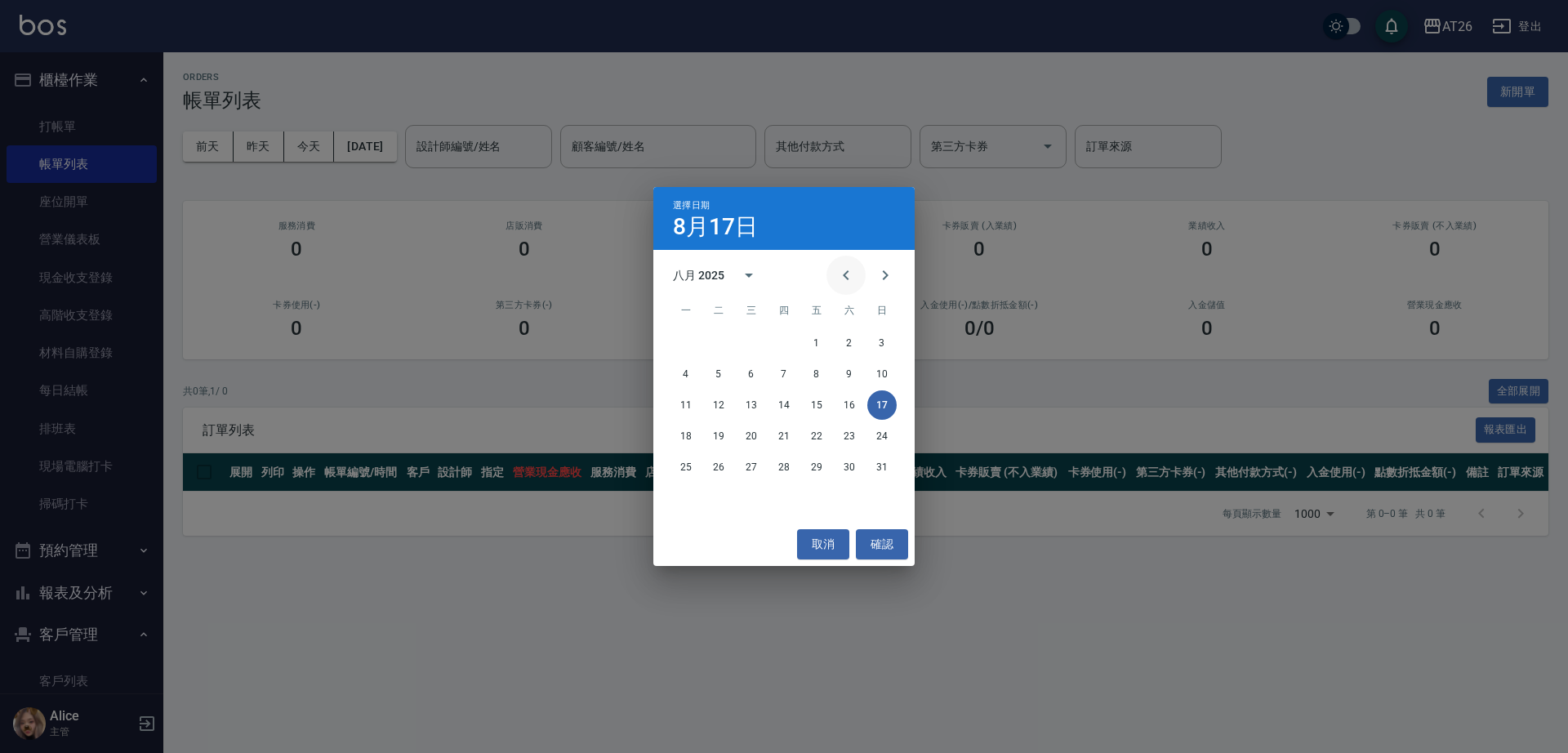
click at [841, 275] on icon "Previous month" at bounding box center [847, 275] width 20 height 20
click at [763, 345] on button "2" at bounding box center [751, 343] width 30 height 30
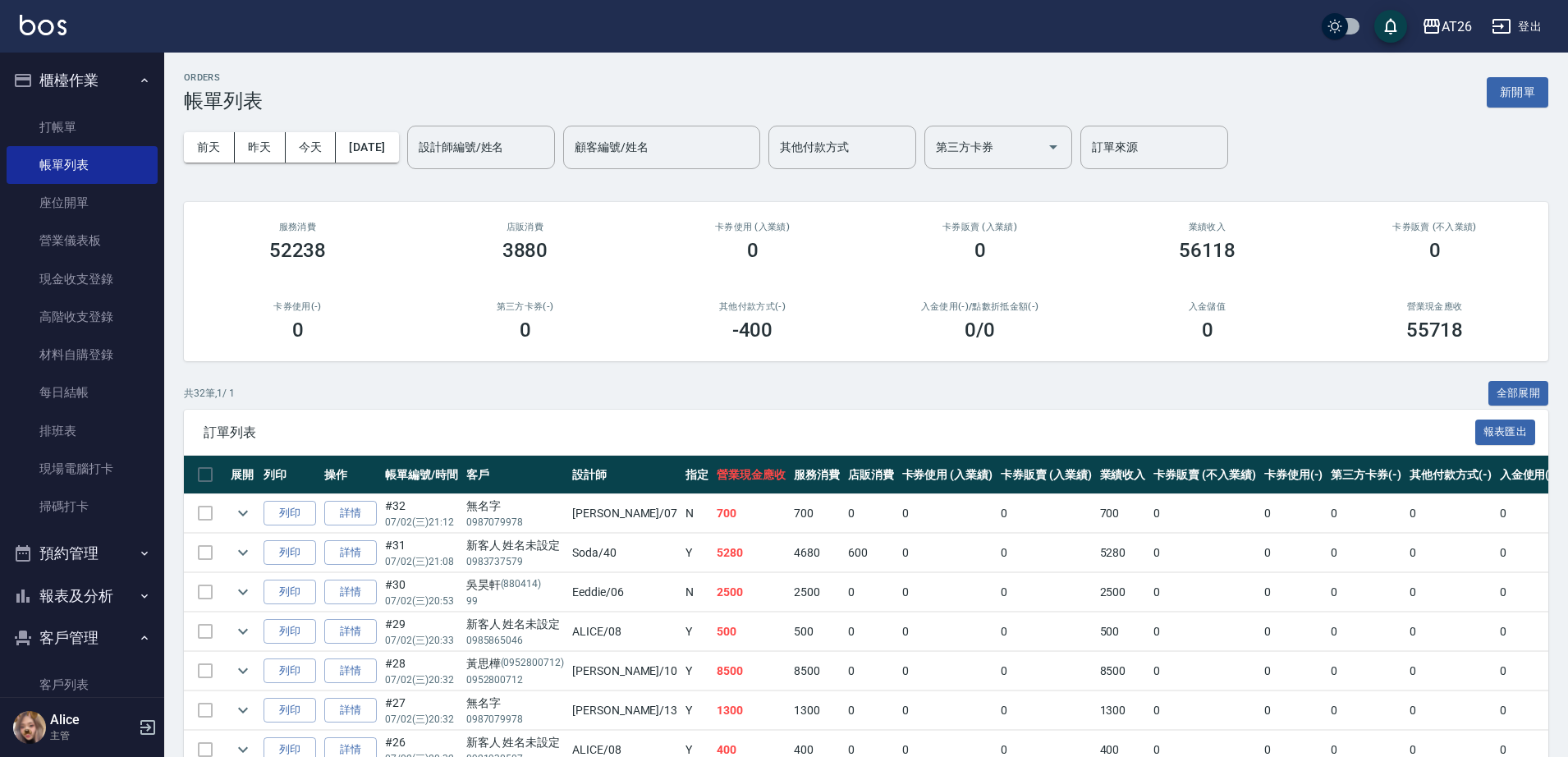
click at [107, 603] on button "報表及分析" at bounding box center [82, 596] width 151 height 43
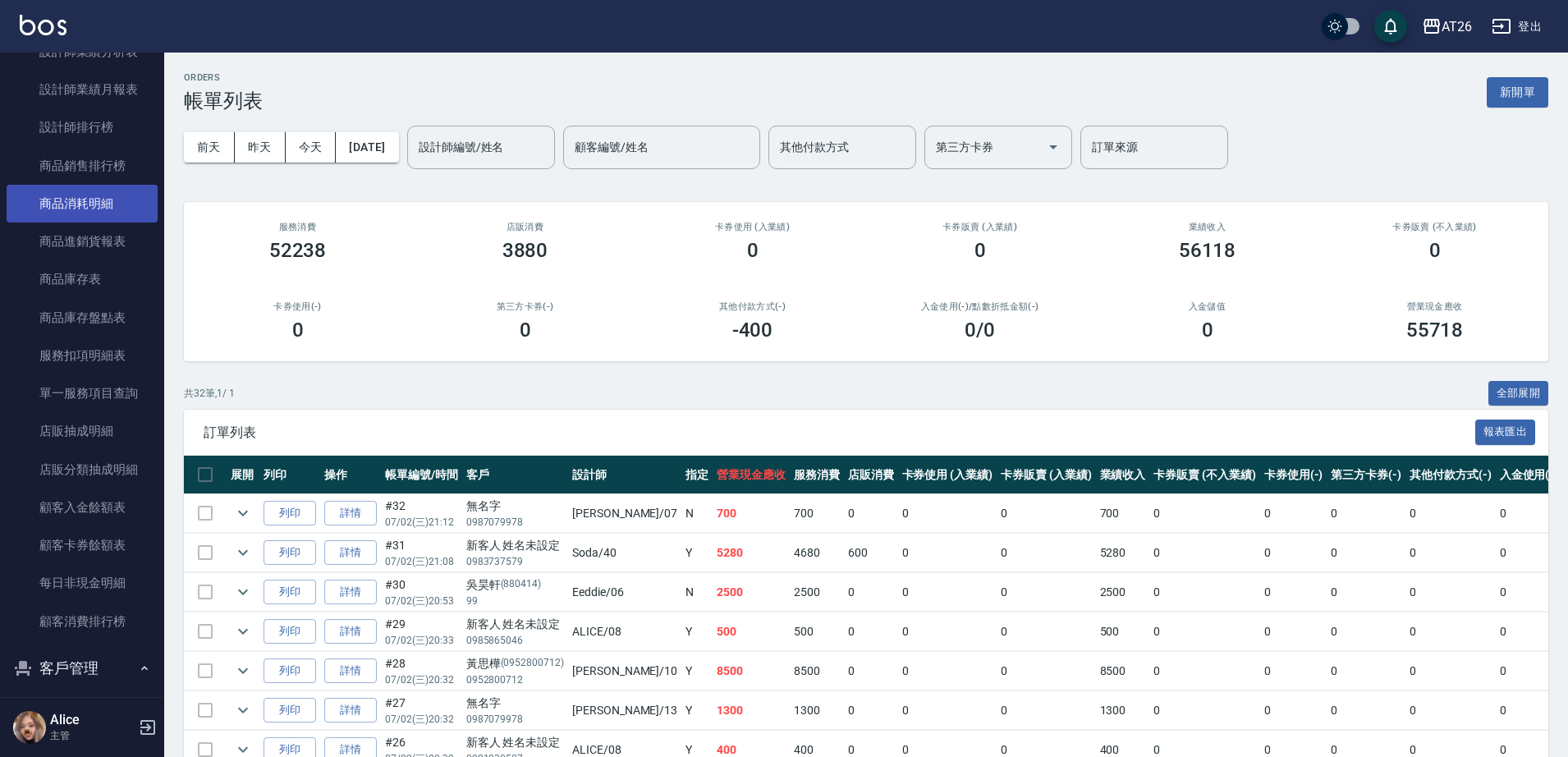
scroll to position [1232, 0]
